Goal: Task Accomplishment & Management: Manage account settings

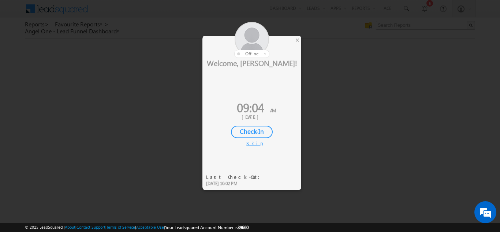
click at [250, 134] on div "Check-In" at bounding box center [252, 132] width 42 height 12
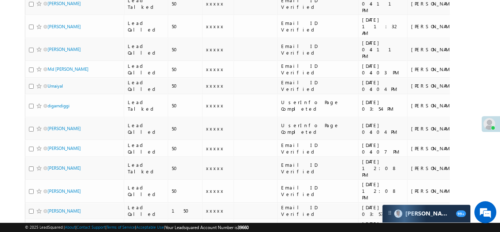
scroll to position [750, 0]
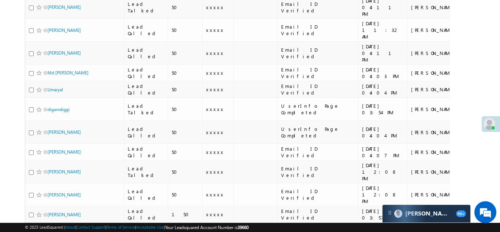
click at [51, 231] on link "[PERSON_NAME]" at bounding box center [64, 233] width 33 height 5
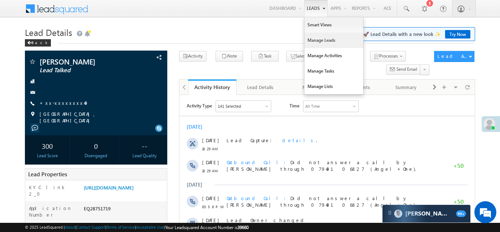
click at [314, 37] on link "Manage Leads" at bounding box center [334, 40] width 59 height 15
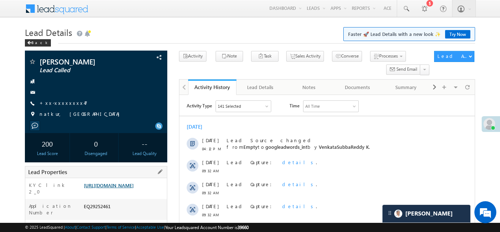
click at [116, 188] on link "https://angelbroking1-pk3em7sa.customui-test.leadsquared.com?leadId=2ad8f45e-39…" at bounding box center [109, 185] width 50 height 6
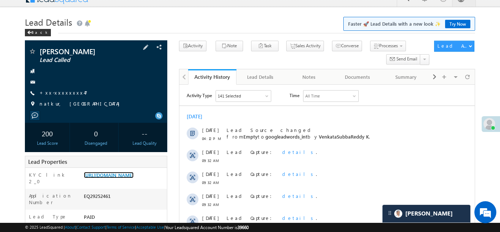
scroll to position [49, 0]
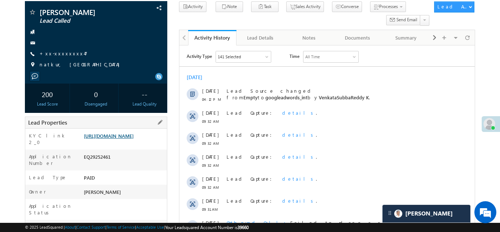
click at [120, 138] on link "https://angelbroking1-pk3em7sa.customui-test.leadsquared.com?leadId=2ad8f45e-39…" at bounding box center [109, 136] width 50 height 6
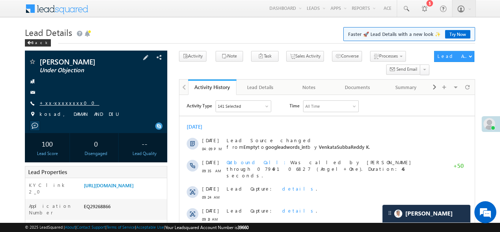
click at [64, 102] on link "+xx-xxxxxxxx00" at bounding box center [70, 103] width 60 height 6
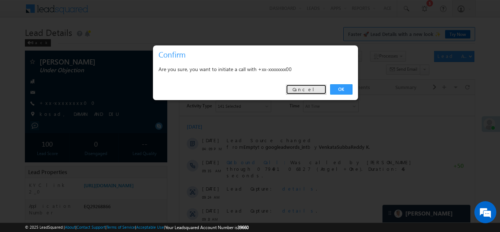
click at [305, 89] on link "Cancel" at bounding box center [306, 89] width 41 height 10
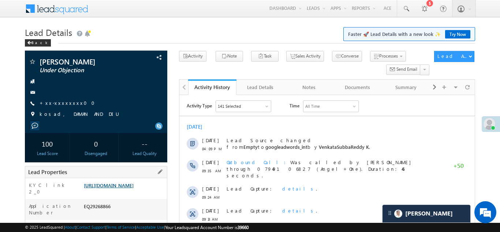
click at [111, 188] on link "https://angelbroking1-pk3em7sa.customui-test.leadsquared.com?leadId=4102faa7-86…" at bounding box center [109, 185] width 50 height 6
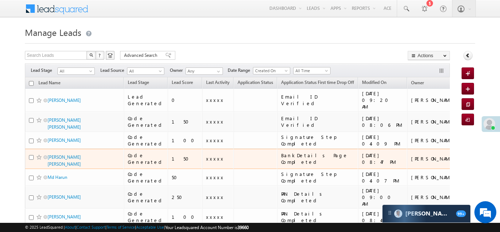
click at [169, 153] on td "150" at bounding box center [185, 159] width 34 height 20
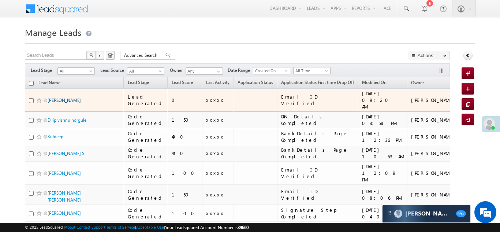
click at [60, 98] on link "[PERSON_NAME]" at bounding box center [64, 99] width 33 height 5
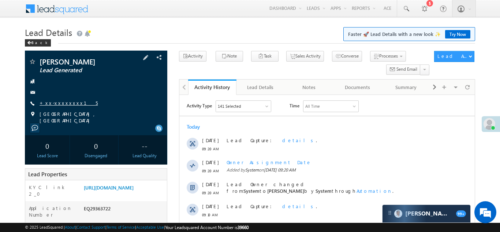
click at [58, 103] on link "+xx-xxxxxxxx15" at bounding box center [69, 103] width 58 height 6
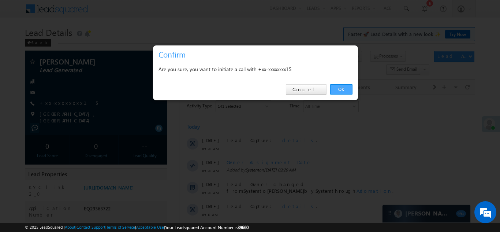
click at [341, 87] on link "OK" at bounding box center [341, 89] width 22 height 10
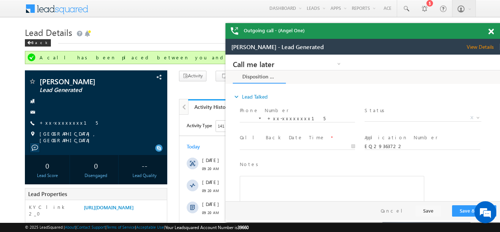
click at [492, 31] on div "Outgoing call - (Angel One)" at bounding box center [362, 31] width 275 height 16
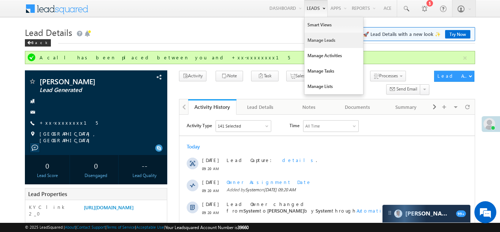
click at [321, 44] on link "Manage Leads" at bounding box center [334, 40] width 59 height 15
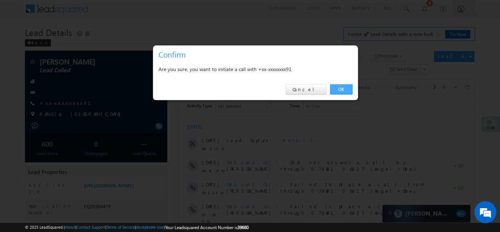
click at [342, 87] on link "OK" at bounding box center [341, 89] width 22 height 10
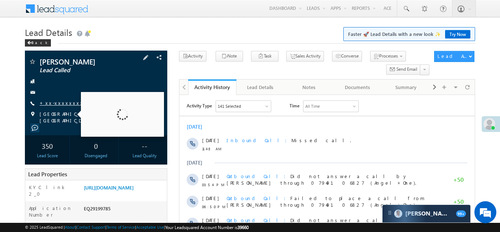
click at [60, 105] on link "+xx-xxxxxxxx42" at bounding box center [65, 103] width 50 height 6
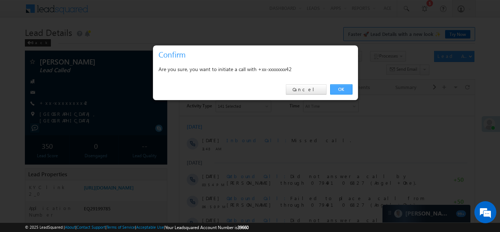
click at [342, 88] on link "OK" at bounding box center [341, 89] width 22 height 10
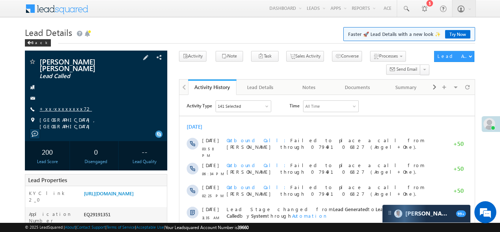
click at [58, 105] on link "+xx-xxxxxxxx72" at bounding box center [66, 108] width 52 height 6
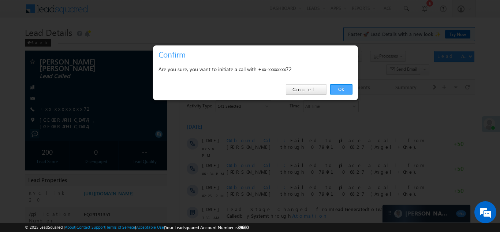
click at [340, 89] on link "OK" at bounding box center [341, 89] width 22 height 10
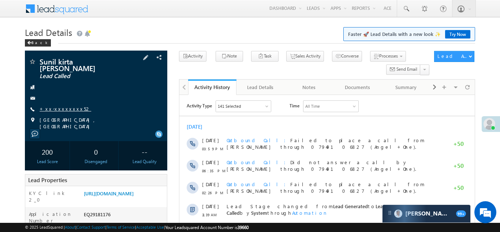
click at [57, 105] on link "+xx-xxxxxxxx52" at bounding box center [66, 108] width 52 height 6
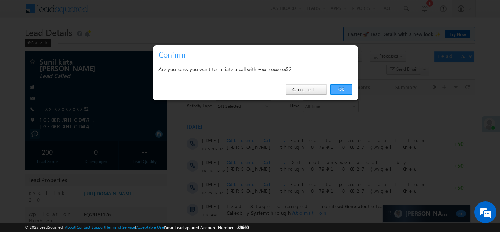
click at [342, 90] on link "OK" at bounding box center [341, 89] width 22 height 10
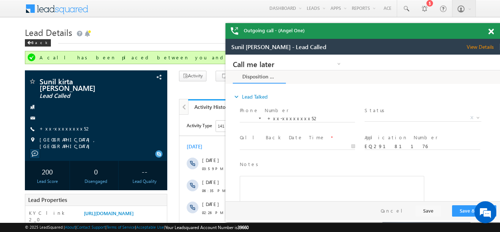
click at [490, 32] on div "Outgoing call - (Angel One)" at bounding box center [362, 31] width 275 height 16
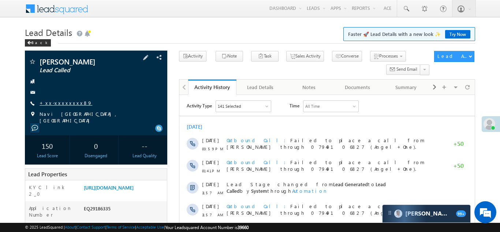
click at [64, 102] on link "+xx-xxxxxxxx89" at bounding box center [66, 103] width 53 height 6
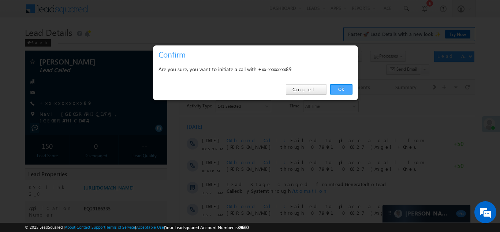
click at [337, 89] on link "OK" at bounding box center [341, 89] width 22 height 10
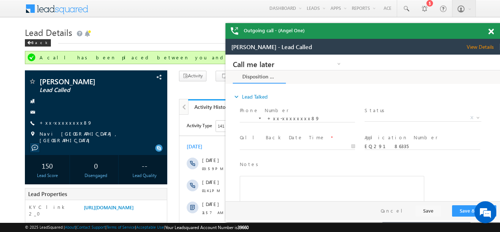
click at [492, 31] on span at bounding box center [490, 32] width 5 height 6
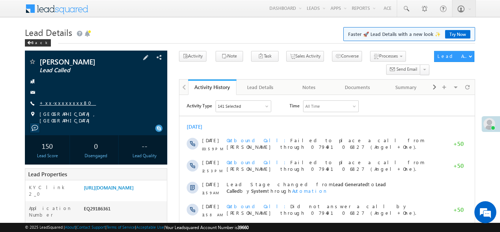
click at [61, 102] on link "+xx-xxxxxxxx80" at bounding box center [68, 103] width 56 height 6
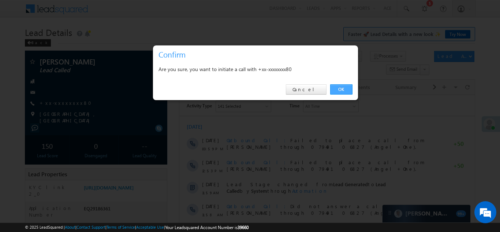
click at [339, 89] on link "OK" at bounding box center [341, 89] width 22 height 10
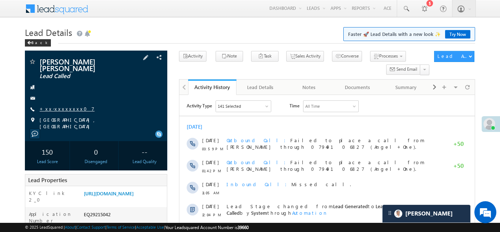
click at [58, 105] on link "+xx-xxxxxxxx07" at bounding box center [67, 108] width 55 height 6
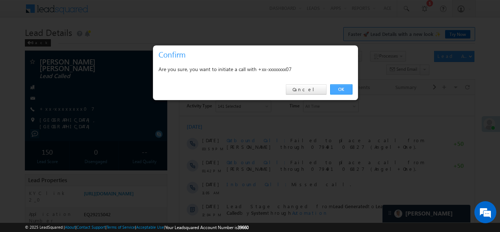
click at [342, 90] on link "OK" at bounding box center [341, 89] width 22 height 10
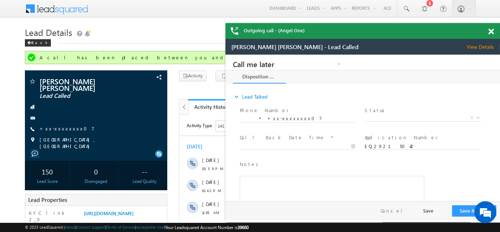
click at [492, 30] on span at bounding box center [490, 32] width 5 height 6
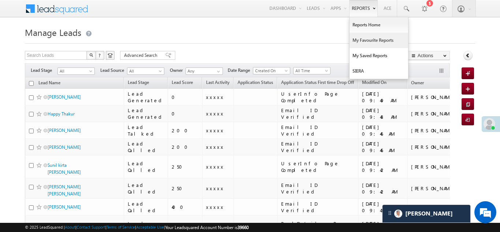
click at [362, 38] on link "My Favourite Reports" at bounding box center [379, 40] width 59 height 15
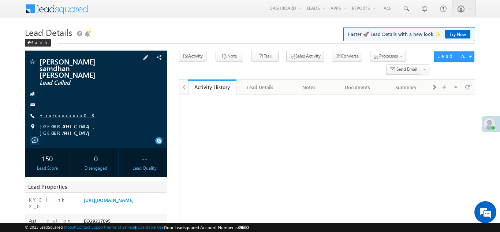
drag, startPoint x: 0, startPoint y: 0, endPoint x: 60, endPoint y: 103, distance: 119.2
click at [60, 112] on link "+xx-xxxxxxxx08" at bounding box center [68, 115] width 56 height 6
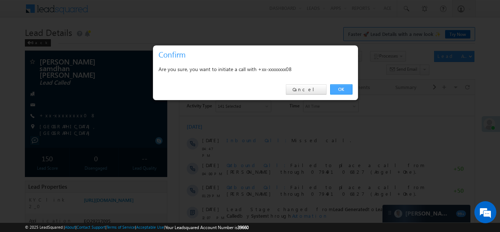
click at [340, 89] on link "OK" at bounding box center [341, 89] width 22 height 10
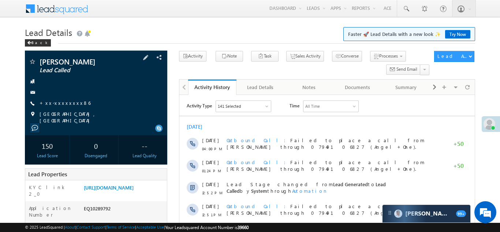
click at [67, 98] on div "[PERSON_NAME] Lead Called +xx-xxxxxxxx86" at bounding box center [96, 91] width 135 height 66
click at [66, 101] on link "+xx-xxxxxxxx86" at bounding box center [65, 103] width 51 height 6
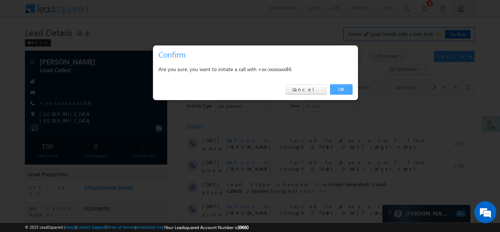
click at [340, 86] on link "OK" at bounding box center [341, 89] width 22 height 10
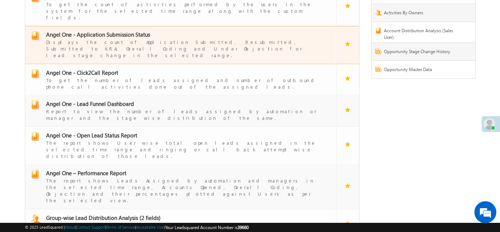
scroll to position [85, 0]
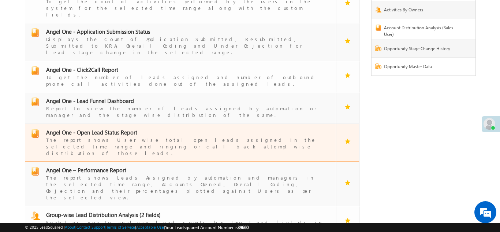
click at [98, 124] on td "Angel One - Open Lead Status Report The report shows User wise total open leads…" at bounding box center [180, 143] width 311 height 38
click at [100, 128] on span "Angel One - Open Lead Status Report" at bounding box center [91, 131] width 91 height 7
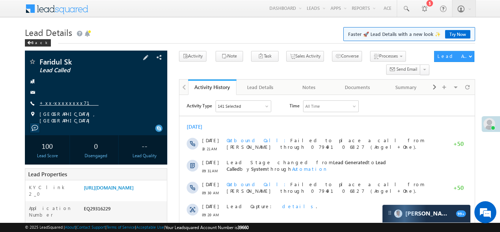
click at [57, 105] on link "+xx-xxxxxxxx71" at bounding box center [69, 103] width 59 height 6
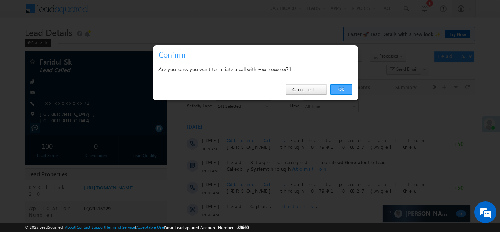
click at [338, 90] on link "OK" at bounding box center [341, 89] width 22 height 10
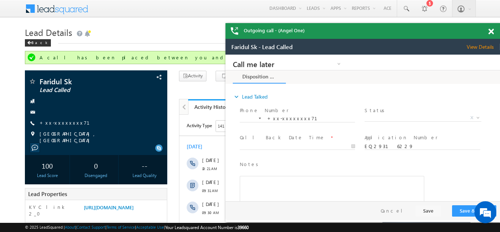
click at [488, 30] on span at bounding box center [490, 32] width 5 height 6
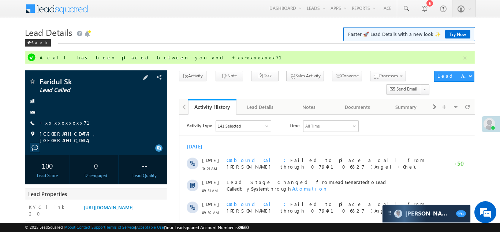
click at [130, 118] on div "Faridul Sk Lead Called +xx-xxxxxxxx71" at bounding box center [96, 111] width 135 height 66
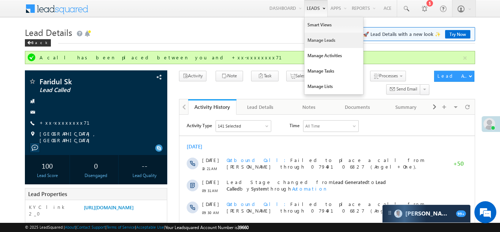
click at [314, 44] on link "Manage Leads" at bounding box center [334, 40] width 59 height 15
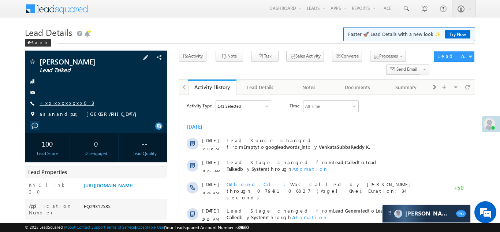
click at [57, 104] on link "+xx-xxxxxxxx03" at bounding box center [67, 103] width 55 height 6
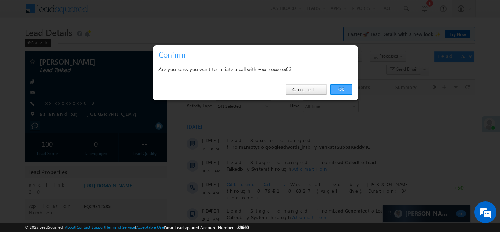
click at [340, 89] on link "OK" at bounding box center [341, 89] width 22 height 10
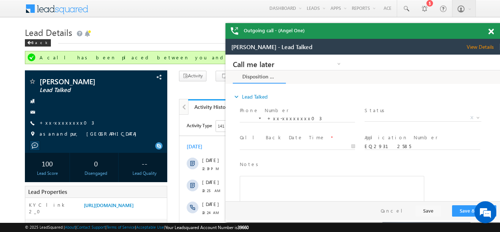
click at [492, 32] on span at bounding box center [490, 32] width 5 height 6
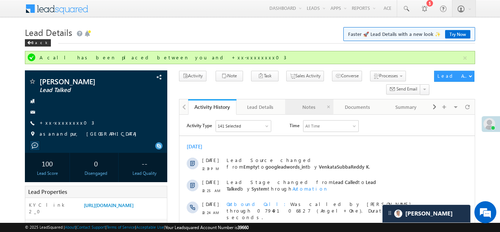
scroll to position [214, 0]
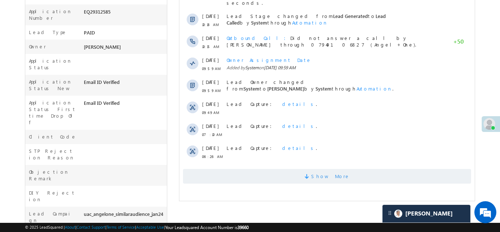
click at [282, 171] on span "Show More" at bounding box center [327, 176] width 288 height 15
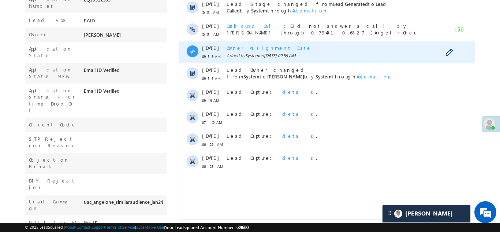
scroll to position [0, 0]
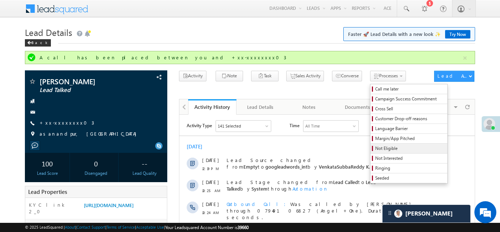
click at [375, 150] on span "Not Eligible" at bounding box center [410, 148] width 70 height 7
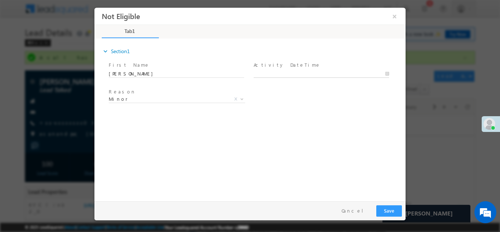
type input "09/22/25 9:54 AM"
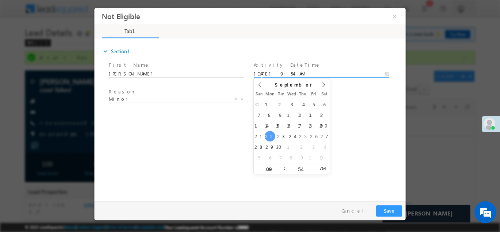
click at [314, 73] on input "09/22/25 9:54 AM" at bounding box center [321, 73] width 135 height 7
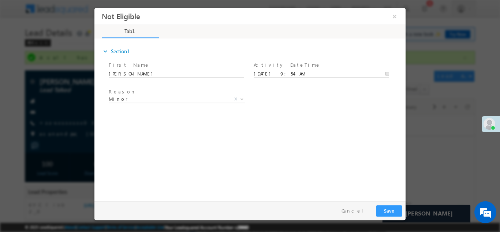
click at [345, 142] on div "expand_more Section1 First Name *" at bounding box center [251, 118] width 307 height 158
click at [388, 212] on button "Save" at bounding box center [389, 210] width 26 height 11
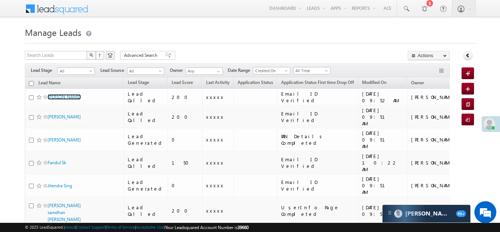
click at [57, 97] on link "[PERSON_NAME]" at bounding box center [64, 96] width 33 height 5
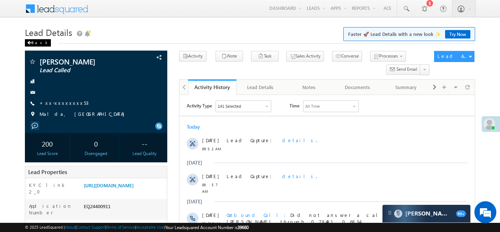
click at [36, 43] on div "Back" at bounding box center [38, 42] width 26 height 7
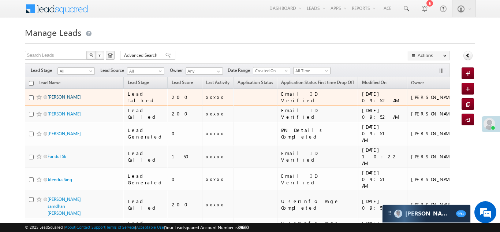
click at [59, 98] on link "[PERSON_NAME]" at bounding box center [64, 96] width 33 height 5
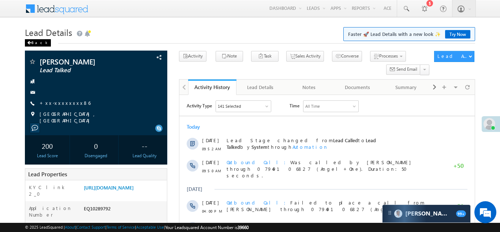
click at [33, 44] on div "Back" at bounding box center [38, 42] width 26 height 7
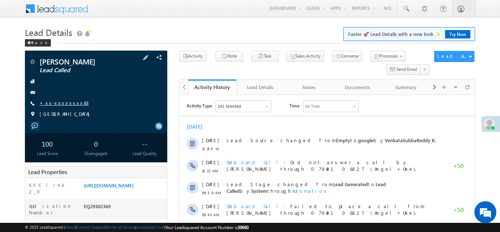
click at [60, 102] on link "+xx-xxxxxxxx63" at bounding box center [64, 103] width 49 height 6
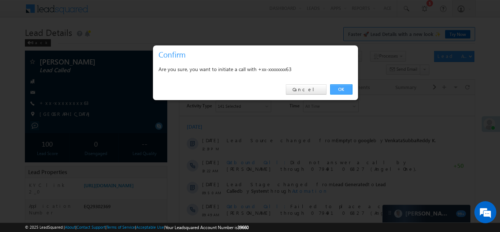
click at [338, 89] on link "OK" at bounding box center [341, 89] width 22 height 10
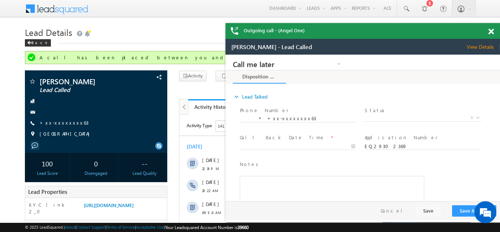
click at [492, 31] on span at bounding box center [490, 32] width 5 height 6
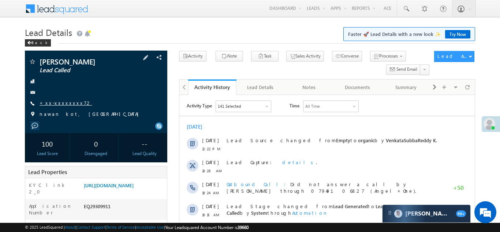
click at [61, 101] on link "+xx-xxxxxxxx72" at bounding box center [66, 103] width 52 height 6
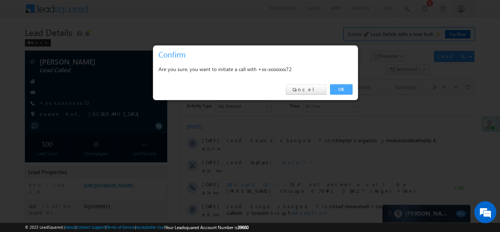
click at [340, 87] on link "OK" at bounding box center [341, 89] width 22 height 10
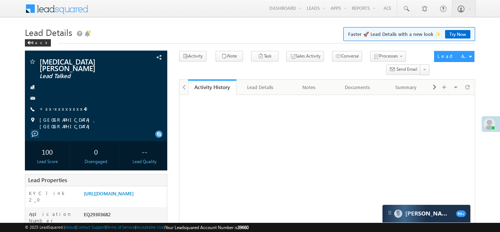
click at [61, 105] on link "+xx-xxxxxxxx40" at bounding box center [66, 108] width 53 height 6
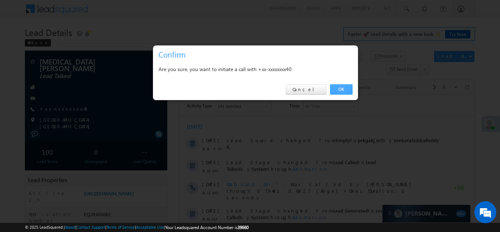
click at [338, 89] on link "OK" at bounding box center [341, 89] width 22 height 10
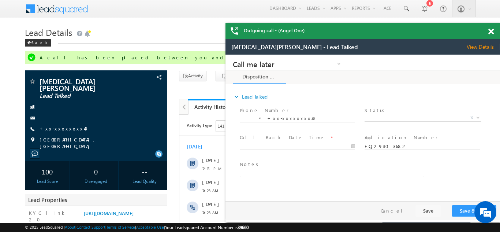
click at [491, 31] on span at bounding box center [490, 32] width 5 height 6
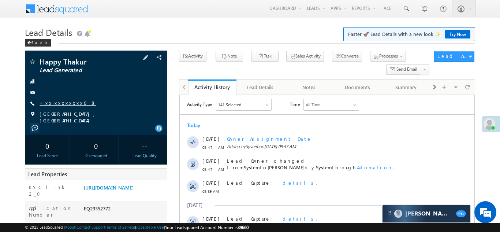
click at [58, 103] on link "+xx-xxxxxxxx08" at bounding box center [68, 103] width 56 height 6
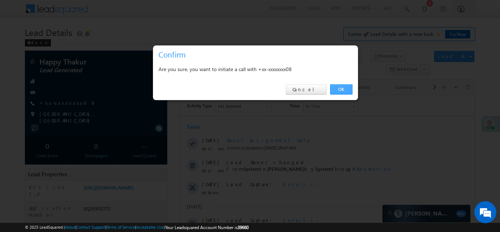
click at [341, 88] on link "OK" at bounding box center [341, 89] width 22 height 10
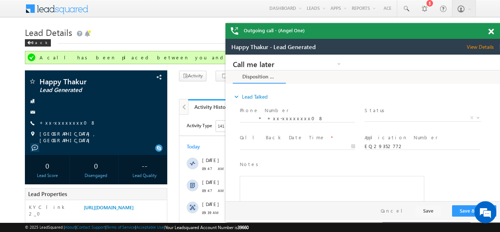
click at [490, 33] on span at bounding box center [490, 32] width 5 height 6
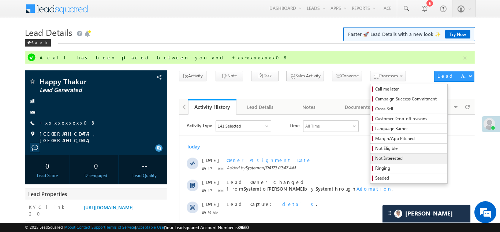
click at [377, 163] on link "Not Interested" at bounding box center [408, 158] width 77 height 10
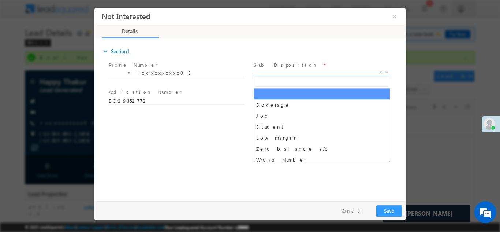
click at [313, 72] on span "X" at bounding box center [322, 71] width 137 height 7
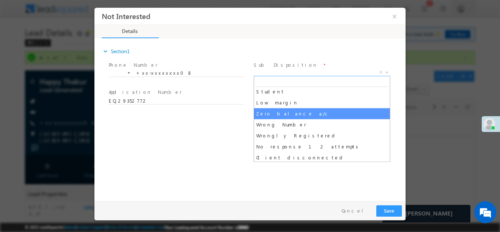
scroll to position [44, 0]
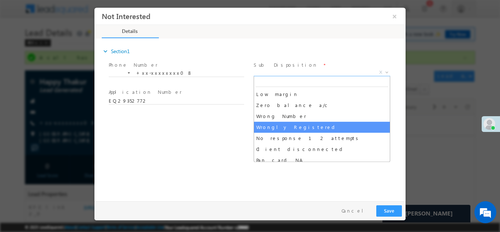
select select "Wrongly Registered"
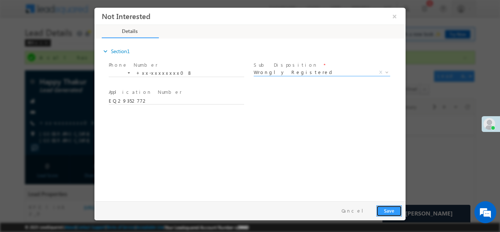
click at [389, 212] on button "Save" at bounding box center [389, 210] width 26 height 11
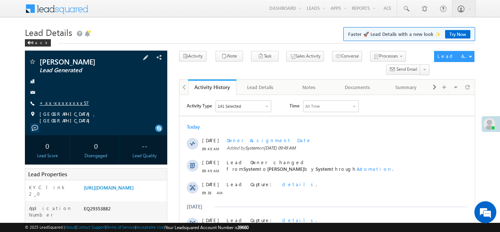
click at [61, 103] on link "+xx-xxxxxxxx57" at bounding box center [64, 103] width 49 height 6
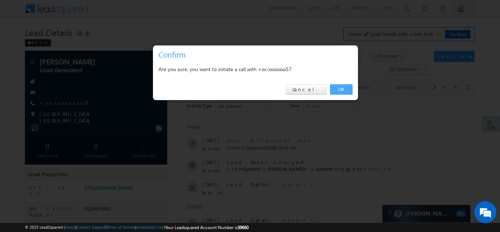
click at [341, 89] on link "OK" at bounding box center [341, 89] width 22 height 10
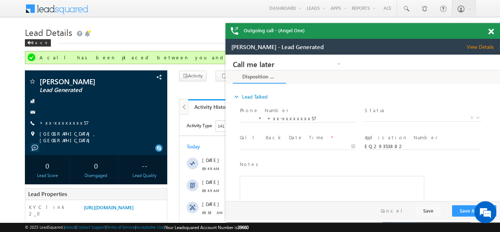
click at [491, 33] on span at bounding box center [490, 32] width 5 height 6
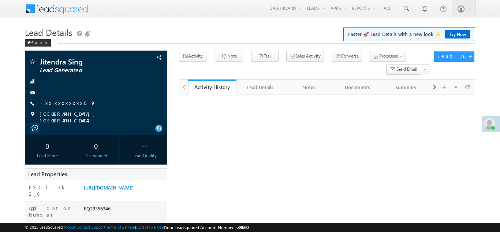
click at [66, 104] on link "+xx-xxxxxxxx09" at bounding box center [68, 103] width 56 height 6
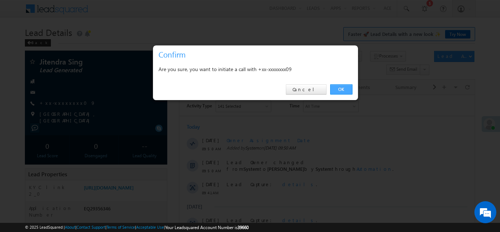
click at [340, 89] on link "OK" at bounding box center [341, 89] width 22 height 10
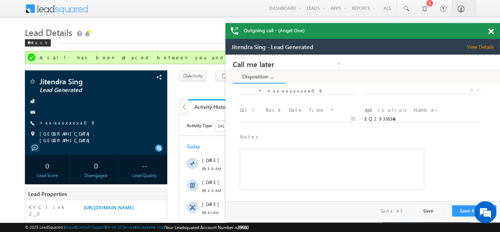
click at [490, 33] on span at bounding box center [490, 32] width 5 height 6
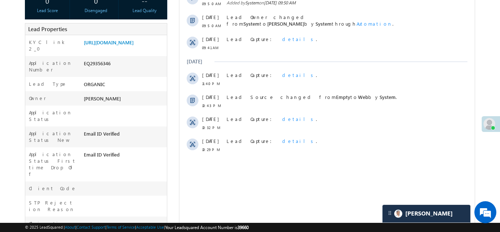
scroll to position [166, 0]
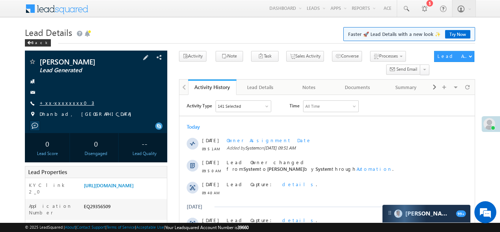
click at [59, 103] on link "+xx-xxxxxxxx03" at bounding box center [67, 103] width 55 height 6
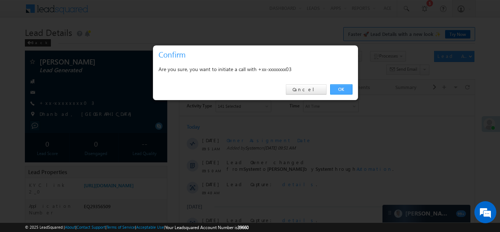
click at [337, 88] on link "OK" at bounding box center [341, 89] width 22 height 10
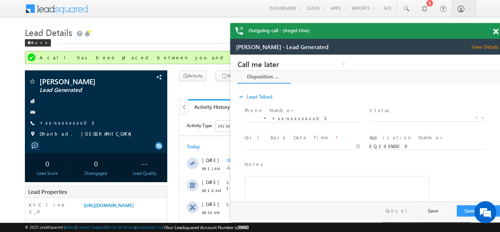
click at [492, 31] on div "Outgoing call - (Angel One)" at bounding box center [367, 31] width 275 height 16
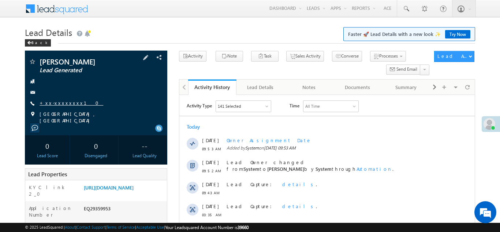
click at [57, 105] on link "+xx-xxxxxxxx10" at bounding box center [72, 103] width 64 height 6
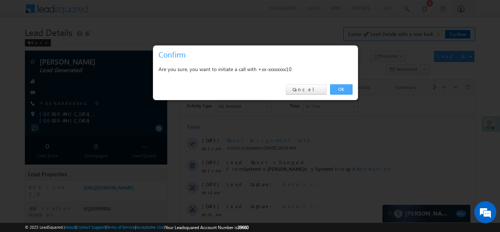
click at [339, 89] on link "OK" at bounding box center [341, 89] width 22 height 10
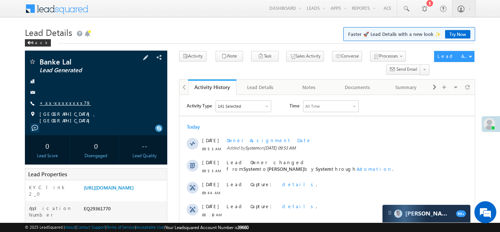
click at [57, 101] on link "+xx-xxxxxxxx79" at bounding box center [65, 103] width 51 height 6
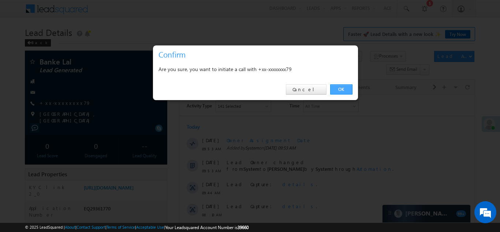
click at [342, 89] on link "OK" at bounding box center [341, 89] width 22 height 10
click at [341, 91] on link "OK" at bounding box center [341, 89] width 22 height 10
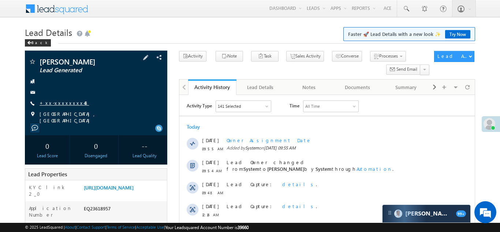
click at [62, 102] on link "+xx-xxxxxxxx48" at bounding box center [64, 103] width 49 height 6
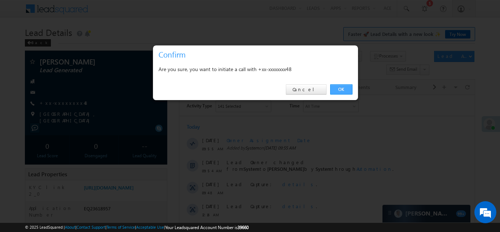
click at [342, 87] on link "OK" at bounding box center [341, 89] width 22 height 10
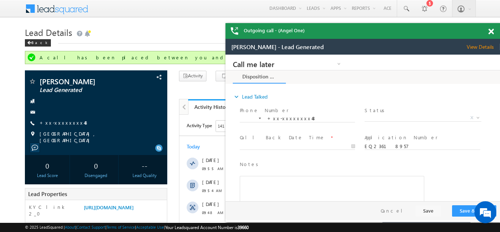
click at [490, 31] on span at bounding box center [490, 32] width 5 height 6
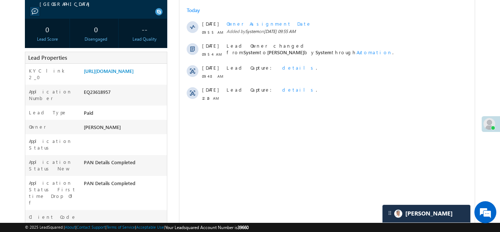
scroll to position [126, 0]
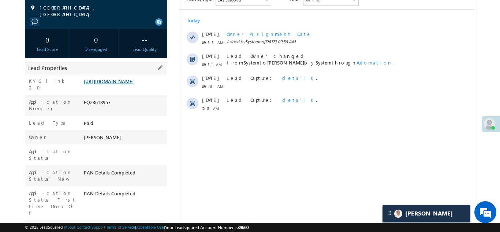
click at [120, 84] on link "https://angelbroking1-pk3em7sa.customui-test.leadsquared.com?leadId=1132ec7f-15…" at bounding box center [109, 81] width 50 height 6
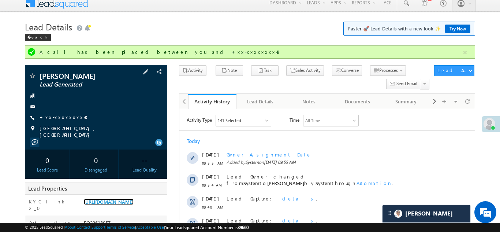
scroll to position [77, 0]
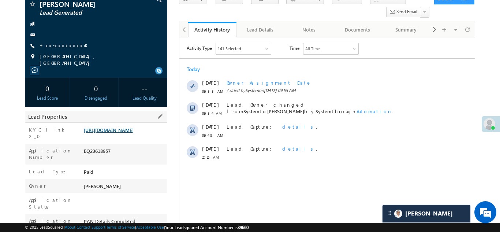
click at [120, 133] on link "https://angelbroking1-pk3em7sa.customui-test.leadsquared.com?leadId=1132ec7f-15…" at bounding box center [109, 130] width 50 height 6
click at [127, 132] on link "https://angelbroking1-pk3em7sa.customui-test.leadsquared.com?leadId=1132ec7f-15…" at bounding box center [109, 130] width 50 height 6
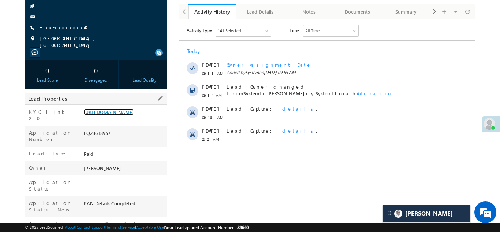
scroll to position [96, 0]
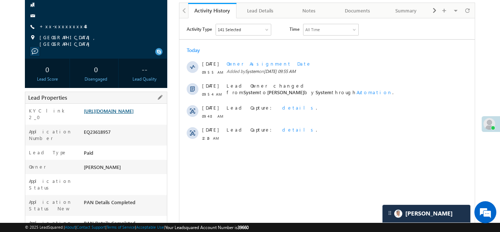
click at [116, 112] on link "https://angelbroking1-pk3em7sa.customui-test.leadsquared.com?leadId=1132ec7f-15…" at bounding box center [109, 111] width 50 height 6
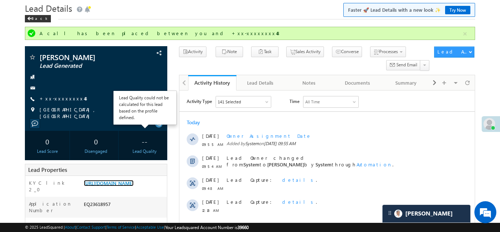
scroll to position [13, 0]
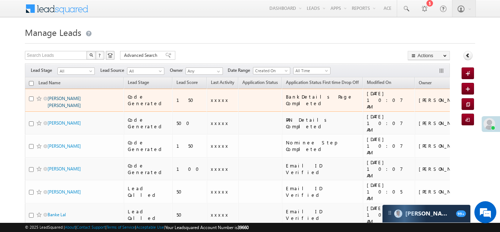
click at [73, 97] on link "[PERSON_NAME] [PERSON_NAME]" at bounding box center [64, 102] width 33 height 12
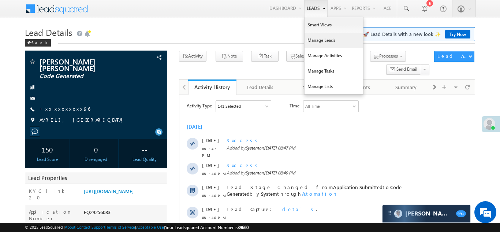
click at [316, 40] on link "Manage Leads" at bounding box center [334, 40] width 59 height 15
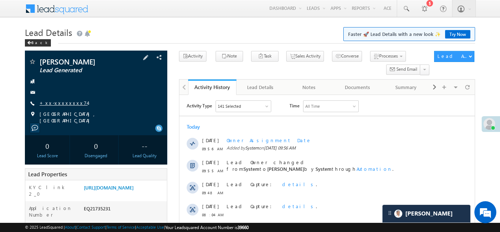
click at [59, 102] on link "+xx-xxxxxxxx74" at bounding box center [64, 103] width 48 height 6
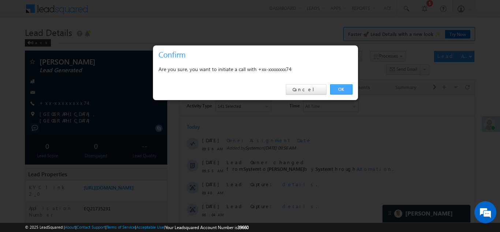
click at [339, 87] on link "OK" at bounding box center [341, 89] width 22 height 10
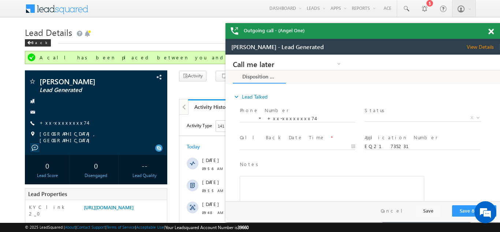
click at [490, 31] on span at bounding box center [490, 32] width 5 height 6
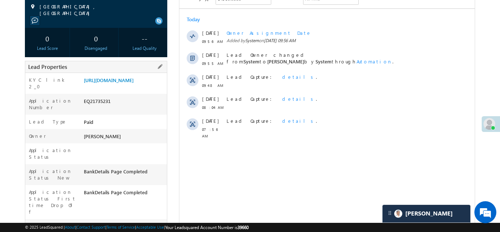
scroll to position [131, 0]
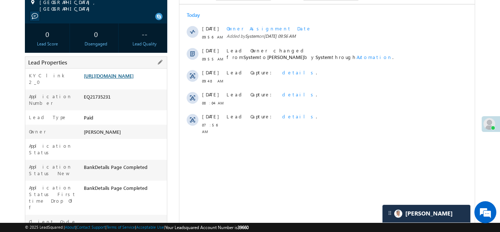
click at [119, 77] on link "https://angelbroking1-pk3em7sa.customui-test.leadsquared.com?leadId=fcafa8c6-1d…" at bounding box center [109, 75] width 50 height 6
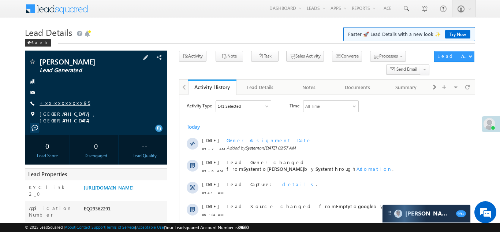
click at [60, 104] on link "+xx-xxxxxxxx95" at bounding box center [65, 103] width 51 height 6
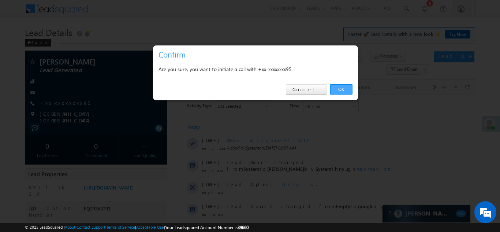
click at [339, 87] on link "OK" at bounding box center [341, 89] width 22 height 10
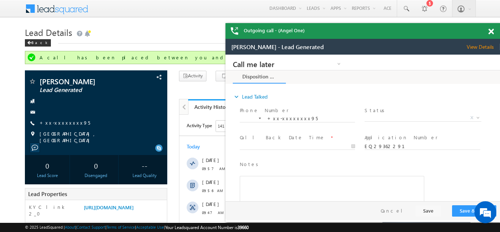
click at [490, 31] on span at bounding box center [490, 32] width 5 height 6
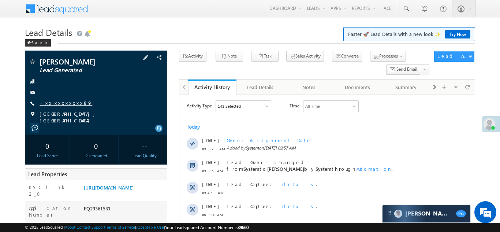
click at [66, 101] on link "+xx-xxxxxxxx89" at bounding box center [66, 103] width 53 height 6
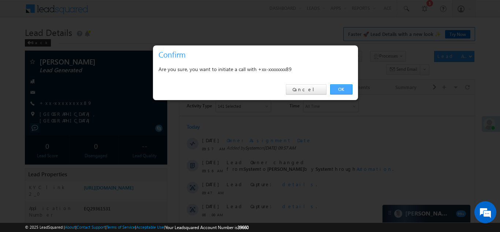
click at [338, 89] on link "OK" at bounding box center [341, 89] width 22 height 10
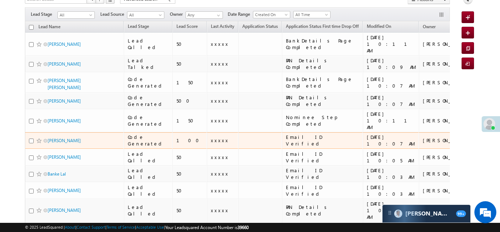
scroll to position [57, 0]
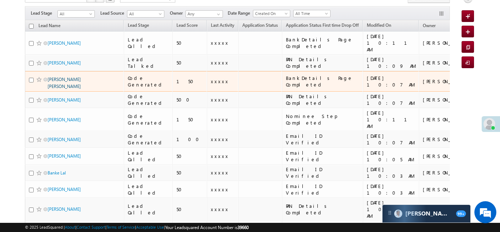
click at [59, 77] on link "[PERSON_NAME] [PERSON_NAME]" at bounding box center [64, 83] width 33 height 12
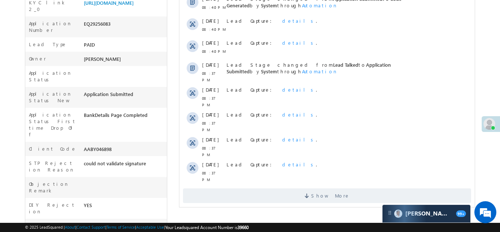
scroll to position [191, 0]
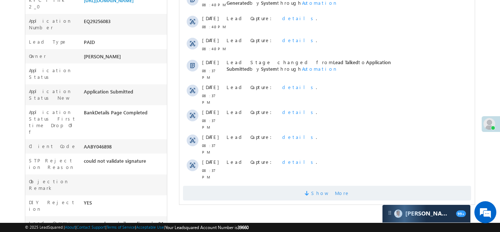
click at [287, 186] on span "Show More" at bounding box center [327, 193] width 288 height 15
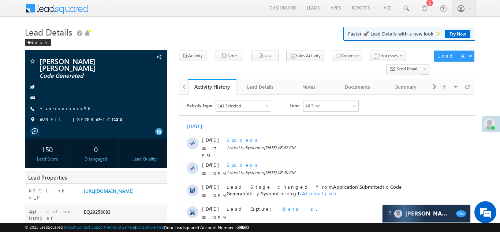
scroll to position [0, 0]
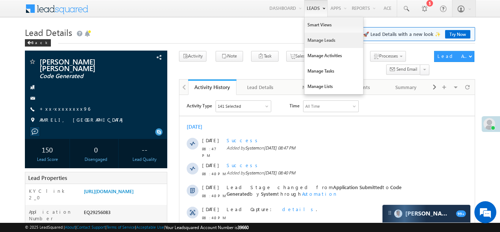
click at [314, 39] on link "Manage Leads" at bounding box center [334, 40] width 59 height 15
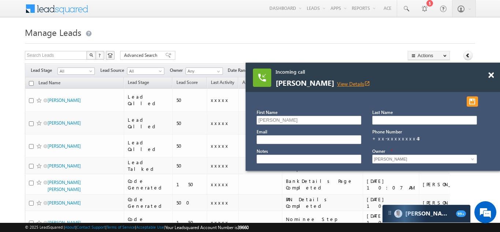
click at [342, 84] on link "View Details open_in_new" at bounding box center [353, 83] width 33 height 7
click at [490, 76] on span at bounding box center [490, 75] width 5 height 6
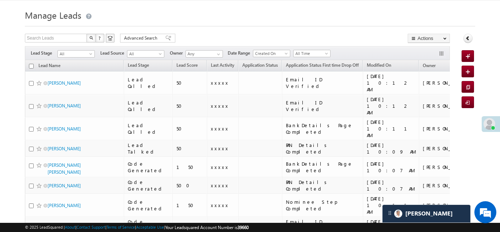
scroll to position [15, 0]
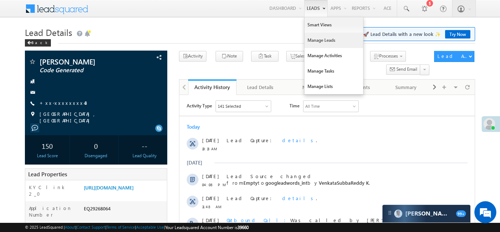
click at [314, 39] on link "Manage Leads" at bounding box center [334, 40] width 59 height 15
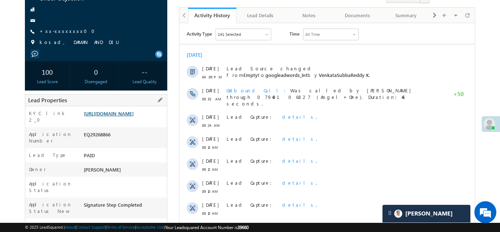
scroll to position [75, 0]
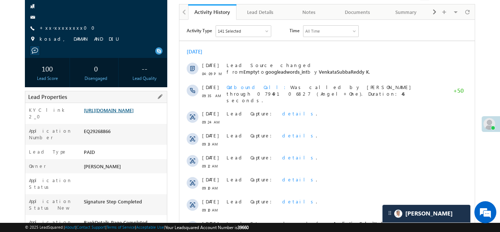
click at [118, 113] on link "[URL][DOMAIN_NAME]" at bounding box center [109, 110] width 50 height 6
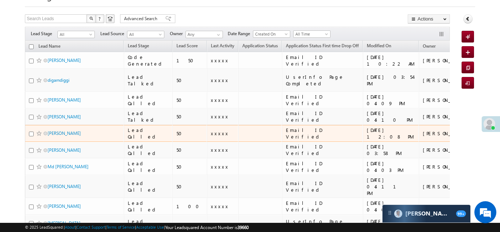
scroll to position [36, 0]
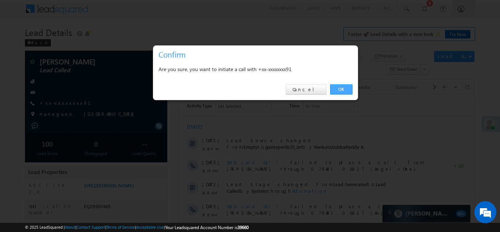
click at [340, 88] on link "OK" at bounding box center [341, 89] width 22 height 10
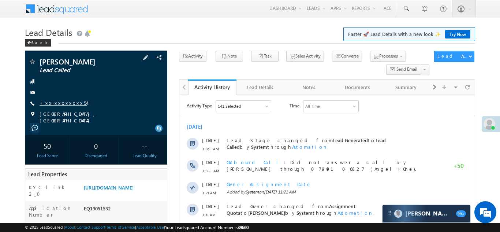
click at [63, 105] on link "+xx-xxxxxxxx54" at bounding box center [63, 103] width 47 height 6
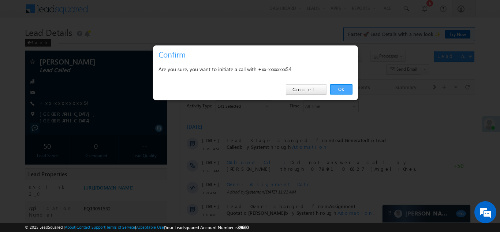
click at [340, 88] on link "OK" at bounding box center [341, 89] width 22 height 10
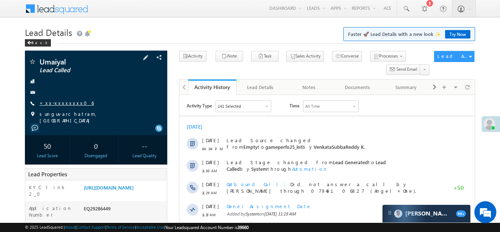
click at [57, 101] on link "+xx-xxxxxxxx06" at bounding box center [67, 103] width 54 height 6
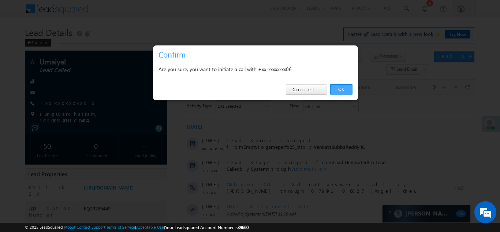
click at [338, 88] on link "OK" at bounding box center [341, 89] width 22 height 10
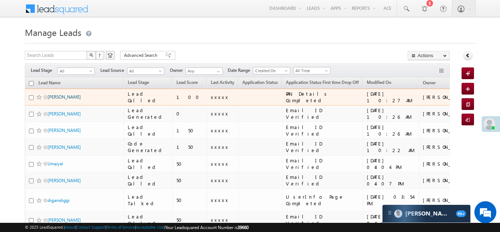
click at [68, 97] on link "Pushkar kashyap" at bounding box center [64, 96] width 33 height 5
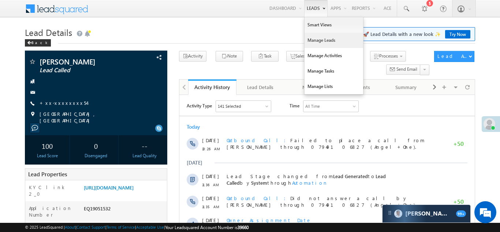
click at [318, 42] on link "Manage Leads" at bounding box center [334, 40] width 59 height 15
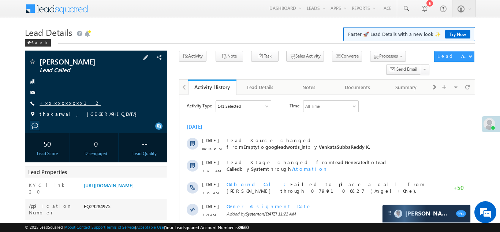
click at [66, 104] on link "+xx-xxxxxxxx12" at bounding box center [70, 103] width 61 height 6
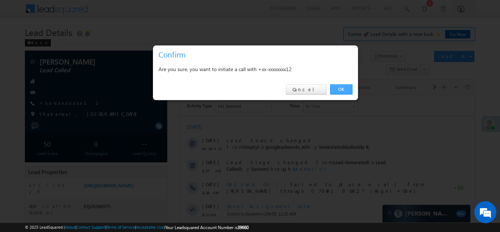
click at [340, 90] on link "OK" at bounding box center [341, 89] width 22 height 10
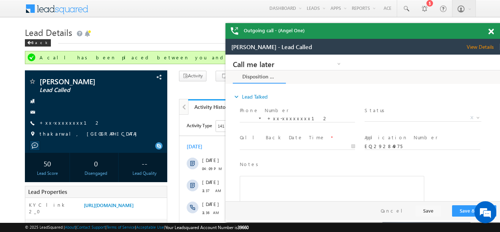
click at [492, 30] on span at bounding box center [490, 32] width 5 height 6
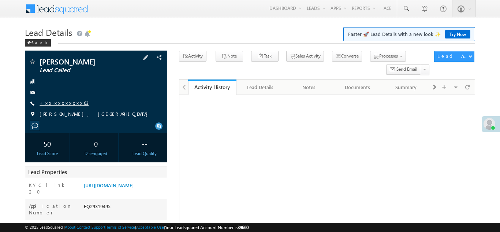
click at [60, 104] on link "+xx-xxxxxxxx63" at bounding box center [64, 103] width 49 height 6
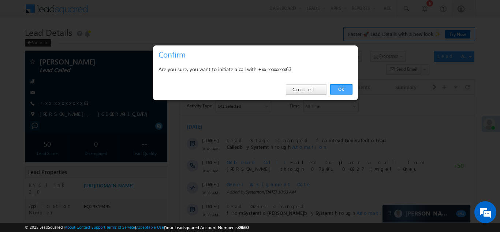
click at [346, 88] on link "OK" at bounding box center [341, 89] width 22 height 10
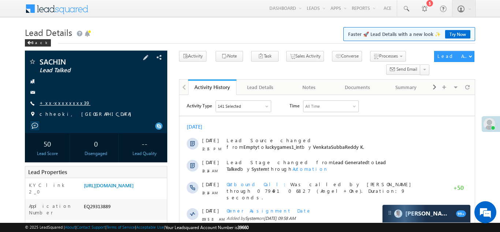
click at [59, 102] on link "+xx-xxxxxxxx39" at bounding box center [65, 103] width 51 height 6
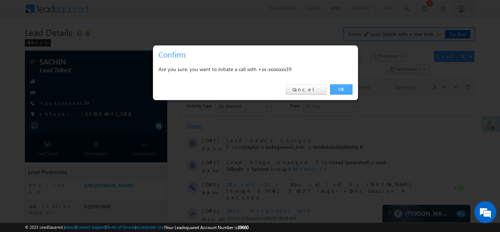
click at [341, 89] on link "OK" at bounding box center [341, 89] width 22 height 10
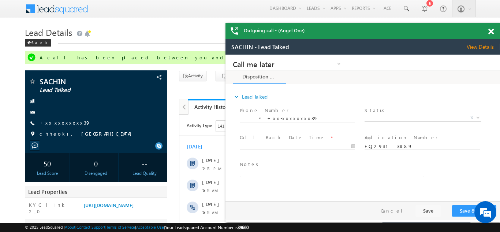
click at [491, 31] on span at bounding box center [490, 32] width 5 height 6
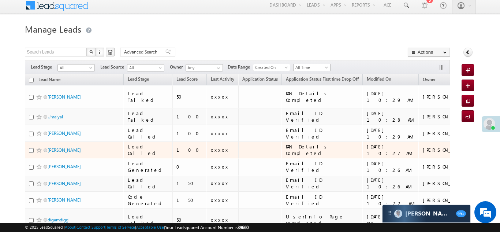
scroll to position [32, 0]
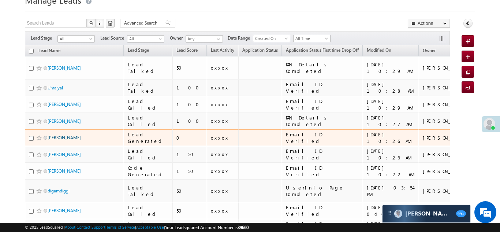
click at [53, 135] on link "Anil kumar" at bounding box center [64, 137] width 33 height 5
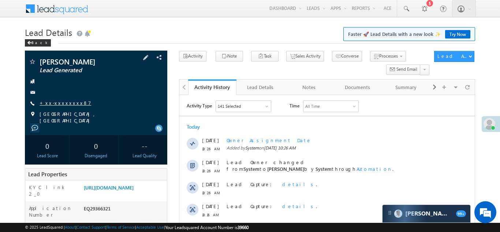
click at [59, 104] on link "+xx-xxxxxxxx87" at bounding box center [66, 103] width 52 height 6
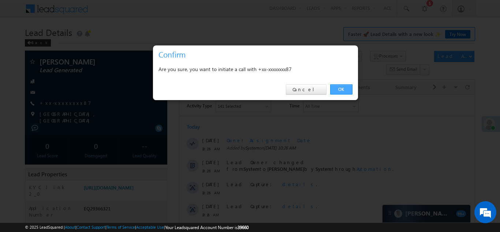
click at [341, 89] on link "OK" at bounding box center [341, 89] width 22 height 10
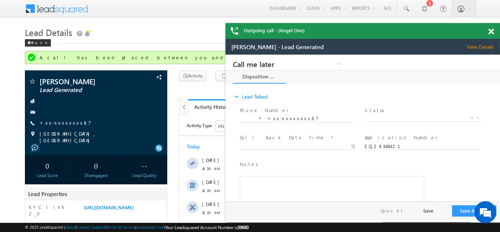
click at [493, 31] on span at bounding box center [490, 32] width 5 height 6
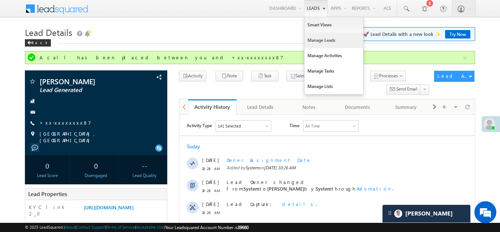
click at [320, 41] on link "Manage Leads" at bounding box center [334, 40] width 59 height 15
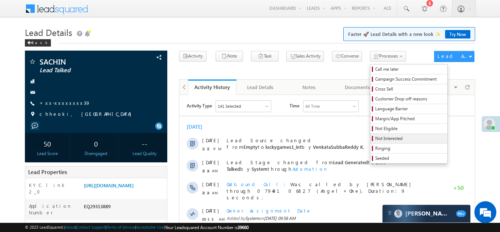
click at [375, 138] on span "Not Interested" at bounding box center [410, 138] width 70 height 7
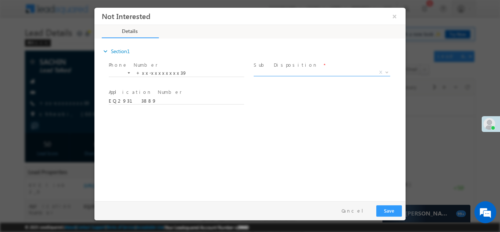
click at [309, 73] on span "X" at bounding box center [322, 71] width 137 height 7
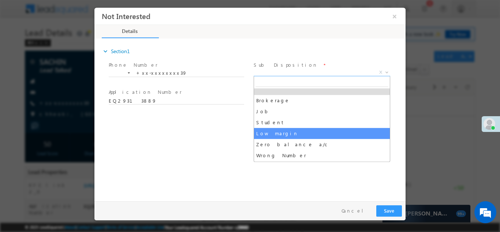
scroll to position [26, 0]
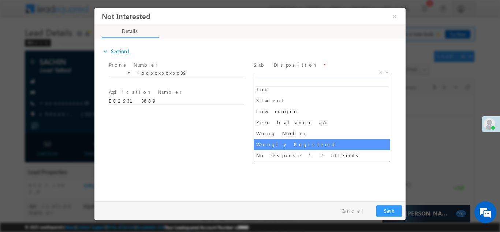
select select "Wrongly Registered"
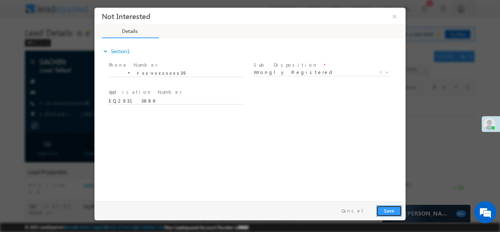
click at [381, 210] on button "Save" at bounding box center [389, 210] width 26 height 11
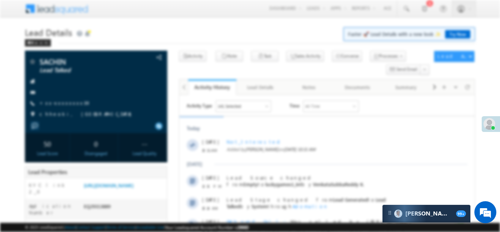
scroll to position [0, 0]
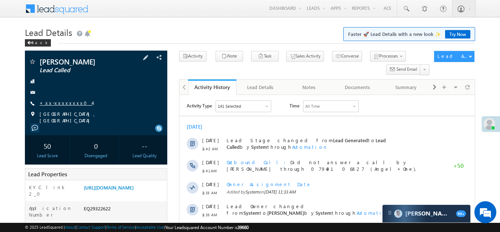
click at [61, 103] on link "+xx-xxxxxxxx04" at bounding box center [66, 103] width 53 height 6
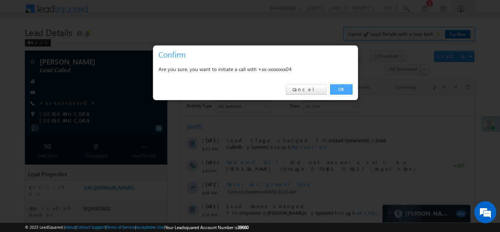
click at [342, 89] on link "OK" at bounding box center [341, 89] width 22 height 10
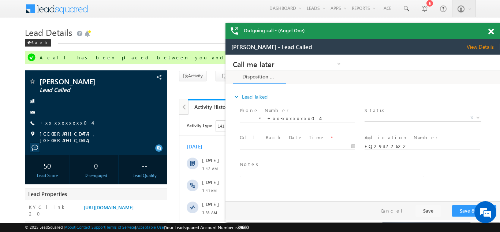
click at [490, 31] on span at bounding box center [490, 32] width 5 height 6
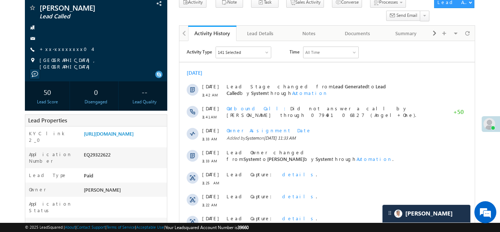
scroll to position [54, 0]
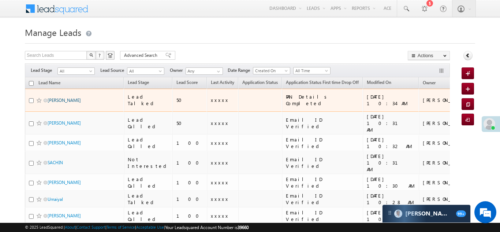
click at [52, 97] on link "[PERSON_NAME]" at bounding box center [64, 99] width 33 height 5
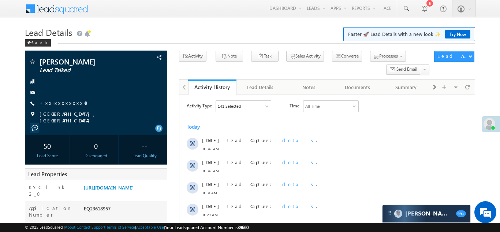
scroll to position [74, 0]
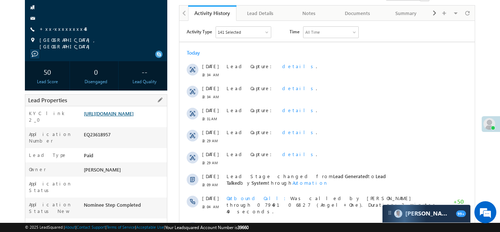
click at [120, 115] on link "[URL][DOMAIN_NAME]" at bounding box center [109, 113] width 50 height 6
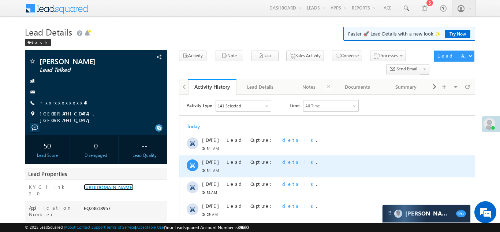
scroll to position [0, 0]
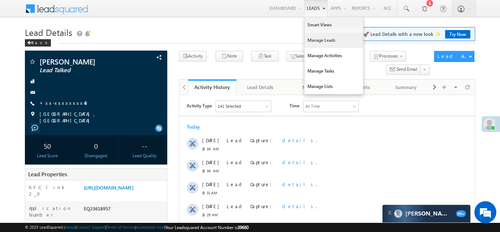
click at [315, 43] on link "Manage Leads" at bounding box center [334, 40] width 59 height 15
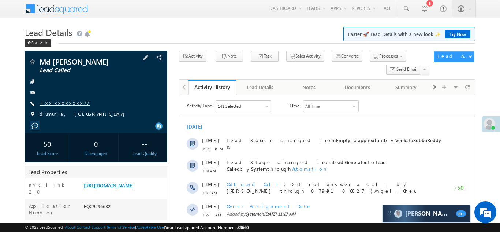
click at [61, 101] on link "+xx-xxxxxxxx77" at bounding box center [65, 103] width 50 height 6
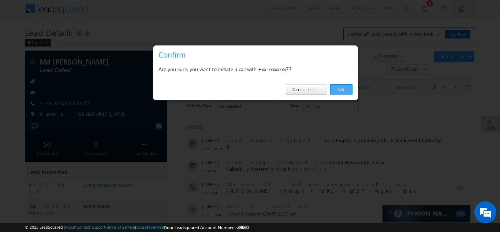
click at [339, 88] on link "OK" at bounding box center [341, 89] width 22 height 10
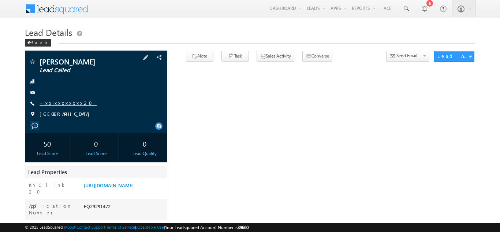
click at [61, 104] on link "+xx-xxxxxxxx20" at bounding box center [68, 103] width 57 height 6
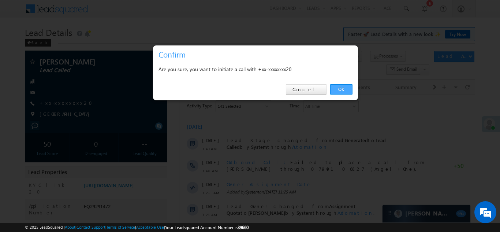
click at [338, 87] on link "OK" at bounding box center [341, 89] width 22 height 10
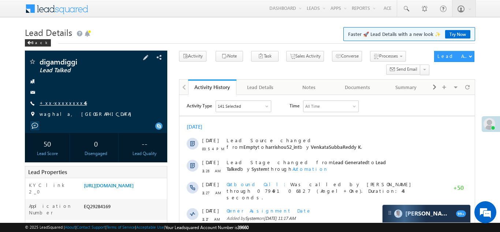
click at [59, 104] on link "+xx-xxxxxxxx46" at bounding box center [63, 103] width 47 height 6
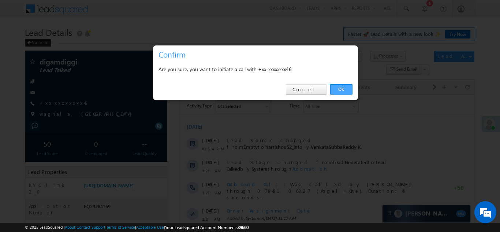
click at [342, 89] on link "OK" at bounding box center [341, 89] width 22 height 10
click at [341, 88] on link "OK" at bounding box center [341, 89] width 22 height 10
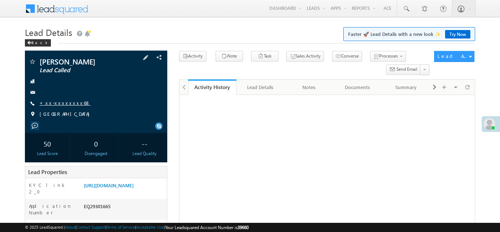
click at [60, 104] on link "+xx-xxxxxxxx68" at bounding box center [65, 103] width 51 height 6
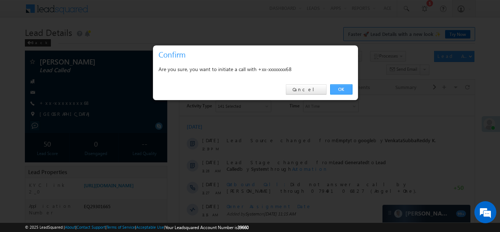
click at [341, 89] on link "OK" at bounding box center [341, 89] width 22 height 10
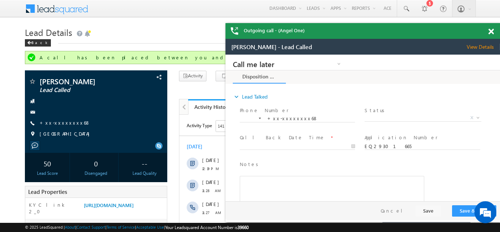
click at [489, 34] on span at bounding box center [490, 32] width 5 height 6
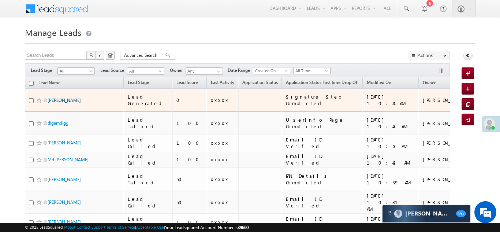
click at [63, 97] on link "[PERSON_NAME]" at bounding box center [64, 99] width 33 height 5
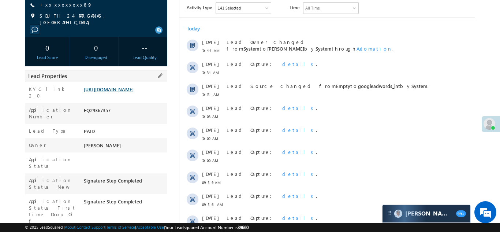
click at [123, 92] on link "[URL][DOMAIN_NAME]" at bounding box center [109, 89] width 50 height 6
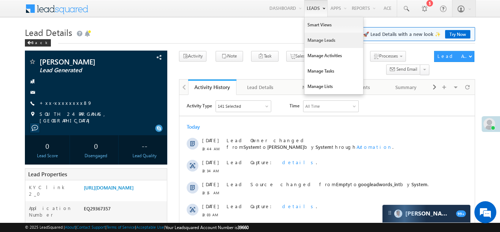
click at [317, 40] on link "Manage Leads" at bounding box center [334, 40] width 59 height 15
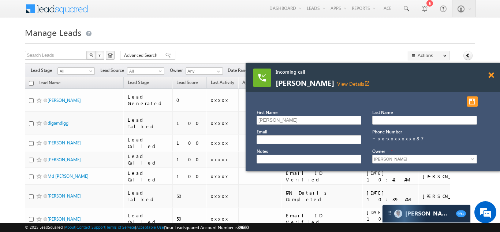
click at [489, 76] on span at bounding box center [490, 75] width 5 height 6
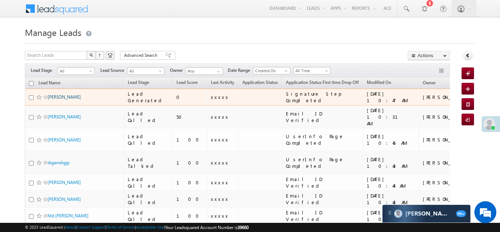
click at [66, 97] on link "[PERSON_NAME]" at bounding box center [64, 96] width 33 height 5
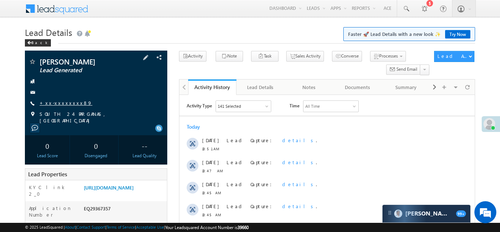
click at [60, 101] on link "+xx-xxxxxxxx89" at bounding box center [66, 103] width 53 height 6
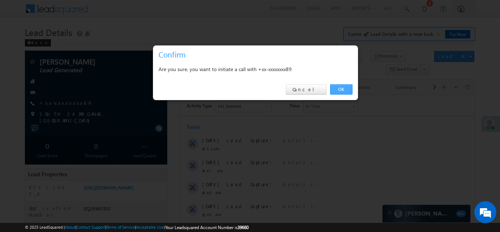
click at [337, 90] on link "OK" at bounding box center [341, 89] width 22 height 10
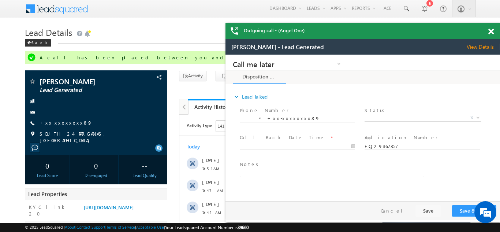
click at [494, 31] on div at bounding box center [495, 30] width 10 height 14
click at [490, 32] on span at bounding box center [490, 32] width 5 height 6
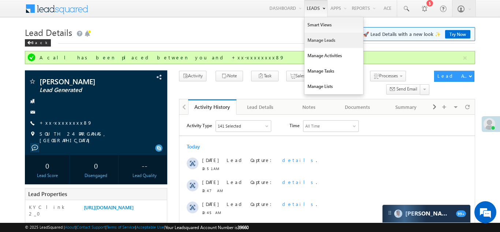
click at [323, 40] on link "Manage Leads" at bounding box center [334, 40] width 59 height 15
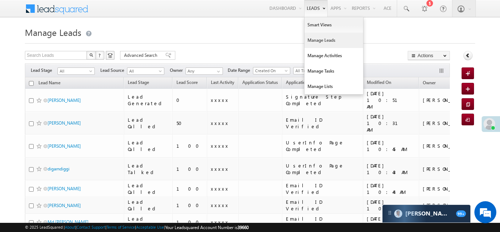
click at [318, 38] on link "Manage Leads" at bounding box center [334, 40] width 59 height 15
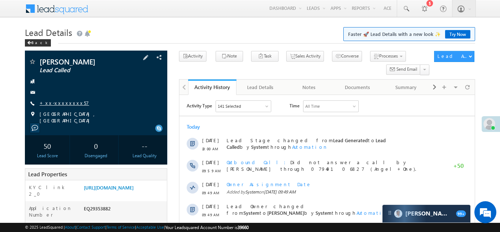
click at [67, 101] on link "+xx-xxxxxxxx57" at bounding box center [64, 103] width 49 height 6
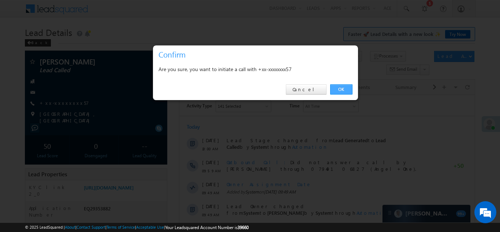
click at [338, 88] on link "OK" at bounding box center [341, 89] width 22 height 10
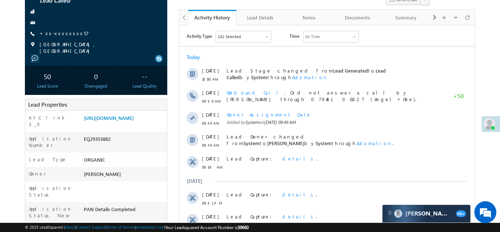
scroll to position [100, 0]
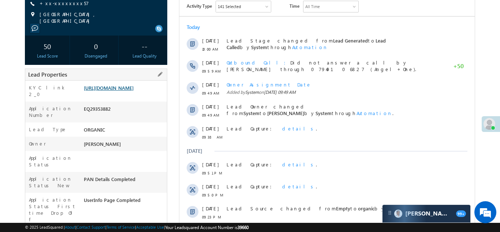
click at [123, 91] on link "[URL][DOMAIN_NAME]" at bounding box center [109, 88] width 50 height 6
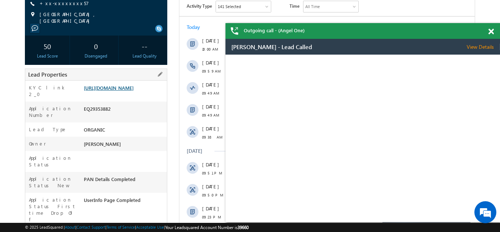
scroll to position [0, 0]
click at [128, 85] on link "https://angelbroking1-pk3em7sa.customui-test.leadsquared.com?leadId=82a3345c-ef…" at bounding box center [109, 88] width 50 height 6
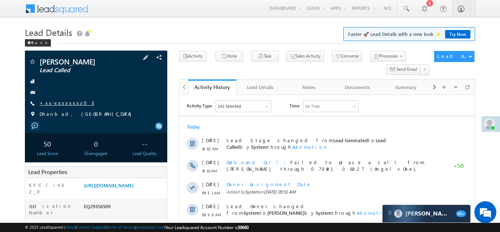
click at [55, 104] on link "+xx-xxxxxxxx03" at bounding box center [67, 103] width 55 height 6
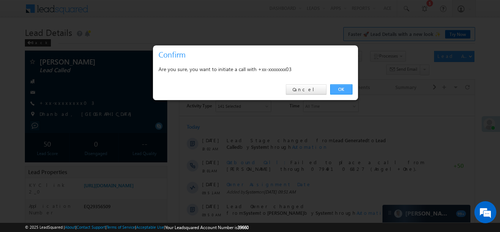
click at [339, 91] on link "OK" at bounding box center [341, 89] width 22 height 10
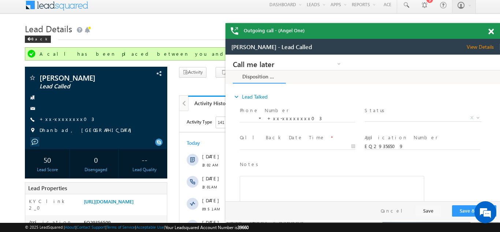
click at [491, 29] on span at bounding box center [490, 32] width 5 height 6
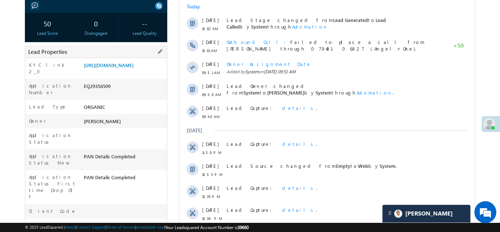
scroll to position [141, 0]
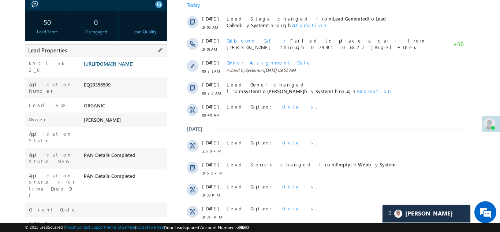
click at [113, 67] on link "https://angelbroking1-pk3em7sa.customui-test.leadsquared.com?leadId=f4abb20e-fd…" at bounding box center [109, 63] width 50 height 6
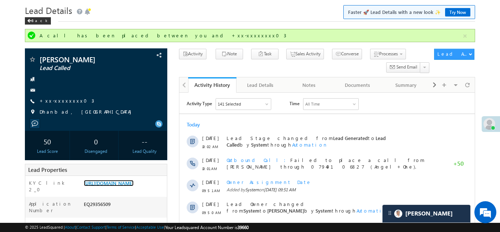
scroll to position [0, 0]
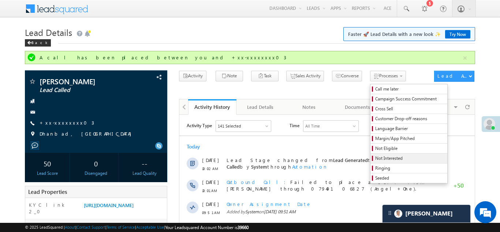
click at [375, 157] on span "Not Interested" at bounding box center [410, 158] width 70 height 7
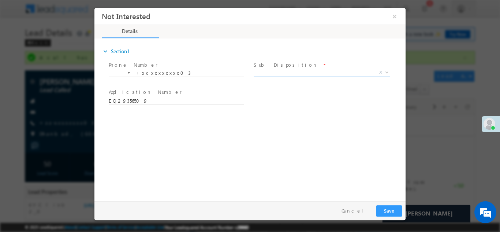
click at [292, 69] on span "X" at bounding box center [322, 71] width 137 height 7
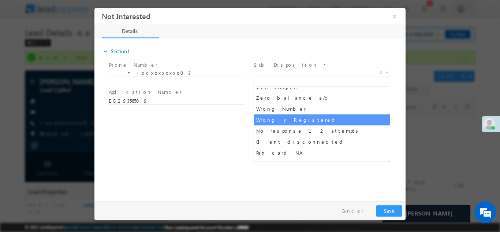
scroll to position [52, 0]
select select "Wrongly Registered"
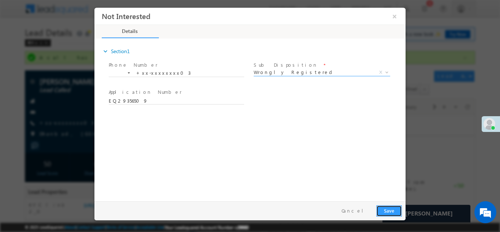
click at [384, 209] on button "Save" at bounding box center [389, 210] width 26 height 11
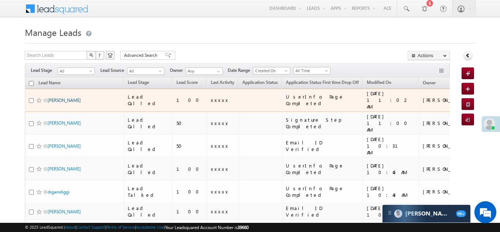
click at [62, 97] on link "[PERSON_NAME]" at bounding box center [64, 99] width 33 height 5
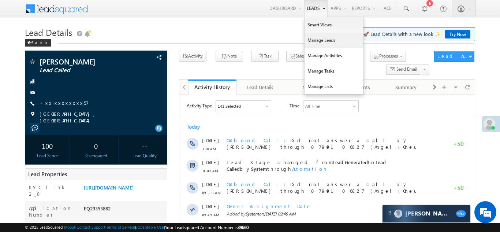
click at [321, 39] on link "Manage Leads" at bounding box center [334, 40] width 59 height 15
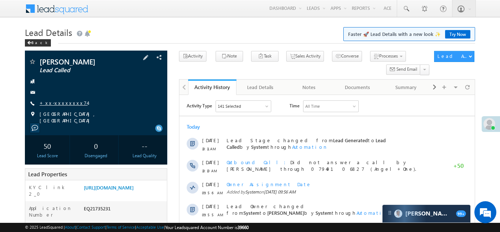
click at [56, 104] on link "+xx-xxxxxxxx74" at bounding box center [64, 103] width 48 height 6
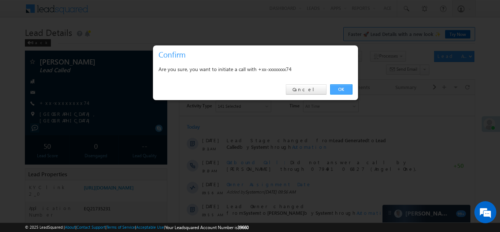
click at [340, 90] on link "OK" at bounding box center [341, 89] width 22 height 10
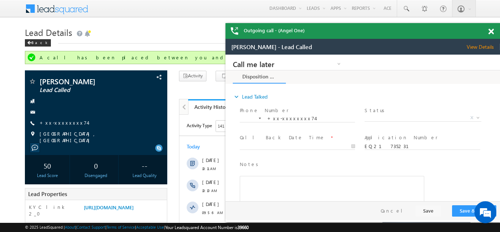
click at [490, 33] on span at bounding box center [490, 32] width 5 height 6
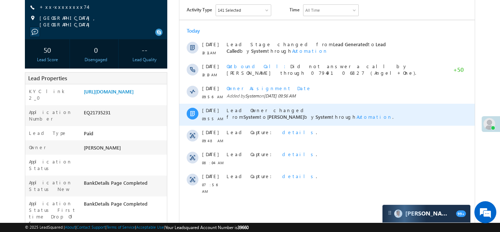
scroll to position [123, 0]
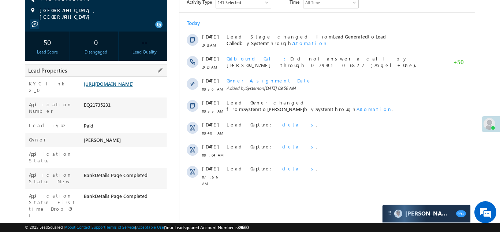
click at [116, 87] on link "https://angelbroking1-pk3em7sa.customui-test.leadsquared.com?leadId=fcafa8c6-1d…" at bounding box center [109, 84] width 50 height 6
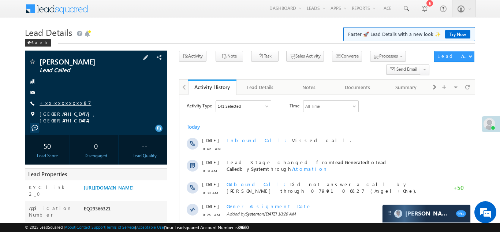
click at [64, 102] on link "+xx-xxxxxxxx87" at bounding box center [66, 103] width 52 height 6
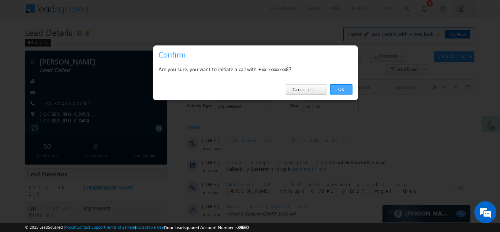
click at [340, 89] on link "OK" at bounding box center [341, 89] width 22 height 10
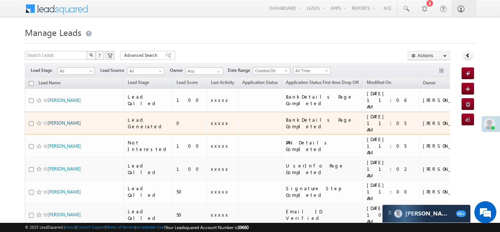
click at [61, 120] on link "[PERSON_NAME]" at bounding box center [64, 122] width 33 height 5
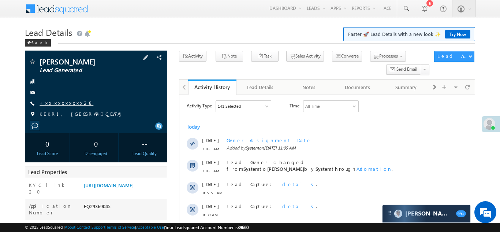
click at [60, 104] on link "+xx-xxxxxxxx28" at bounding box center [67, 103] width 54 height 6
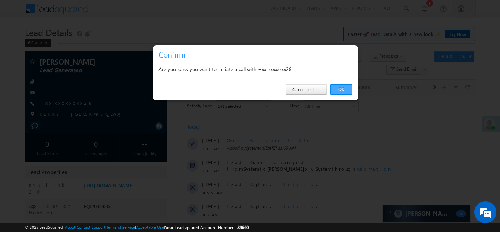
click at [341, 89] on link "OK" at bounding box center [341, 89] width 22 height 10
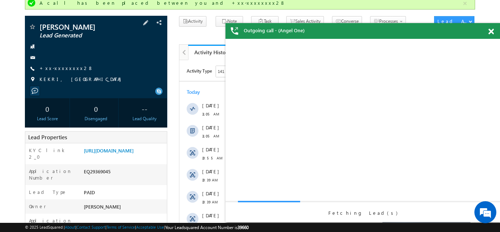
scroll to position [113, 0]
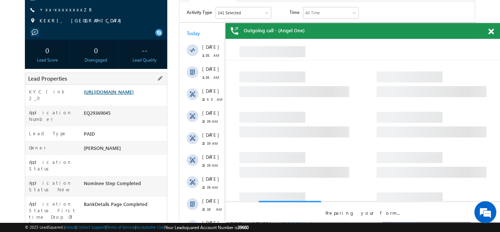
click at [122, 95] on link "[URL][DOMAIN_NAME]" at bounding box center [109, 92] width 50 height 6
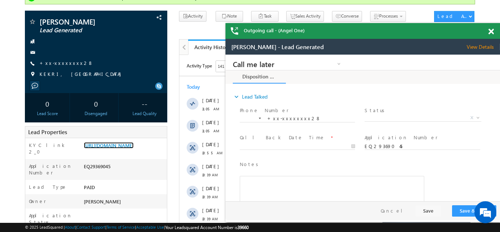
scroll to position [0, 0]
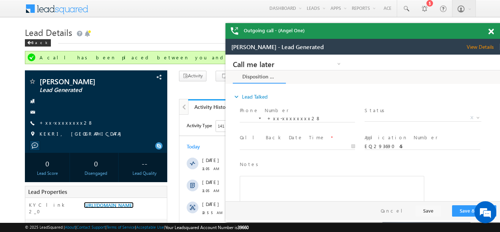
click at [490, 31] on span at bounding box center [490, 32] width 5 height 6
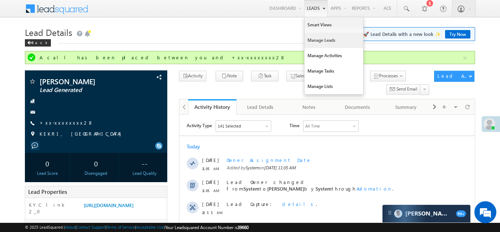
click at [315, 40] on link "Manage Leads" at bounding box center [334, 40] width 59 height 15
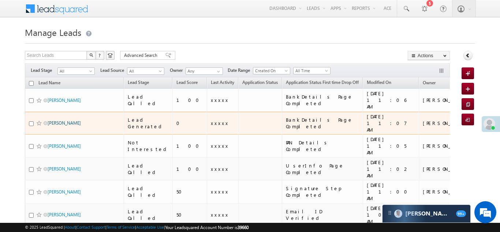
click at [60, 120] on link "[PERSON_NAME]" at bounding box center [64, 122] width 33 height 5
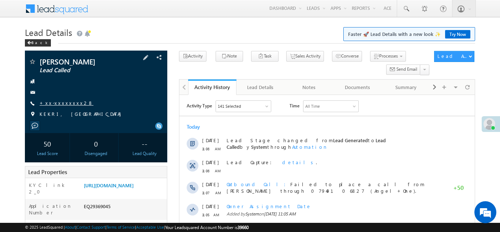
click at [65, 102] on link "+xx-xxxxxxxx28" at bounding box center [67, 103] width 54 height 6
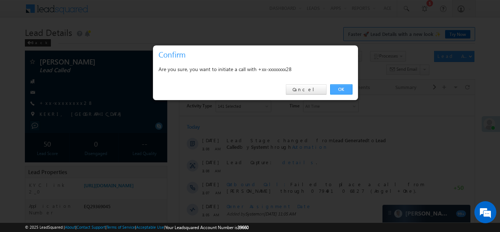
click at [343, 89] on link "OK" at bounding box center [341, 89] width 22 height 10
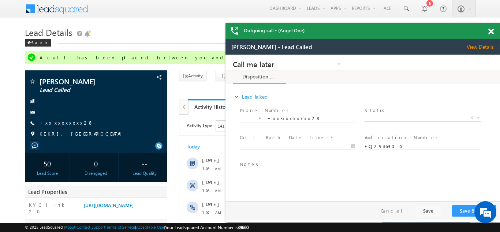
click at [491, 31] on span at bounding box center [490, 32] width 5 height 6
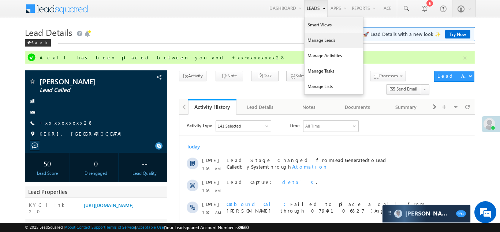
click at [319, 41] on link "Manage Leads" at bounding box center [334, 40] width 59 height 15
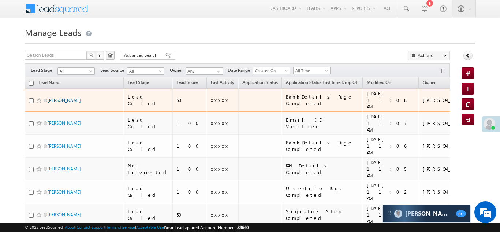
click at [56, 97] on link "Sumendra Kanjar" at bounding box center [64, 99] width 33 height 5
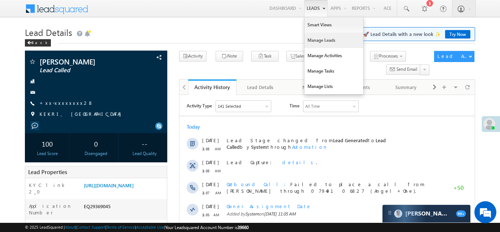
click at [319, 40] on link "Manage Leads" at bounding box center [334, 40] width 59 height 15
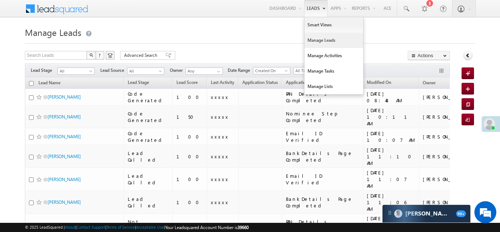
click at [310, 41] on link "Manage Leads" at bounding box center [334, 40] width 59 height 15
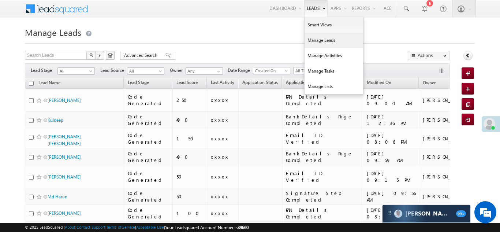
click at [315, 42] on link "Manage Leads" at bounding box center [334, 40] width 59 height 15
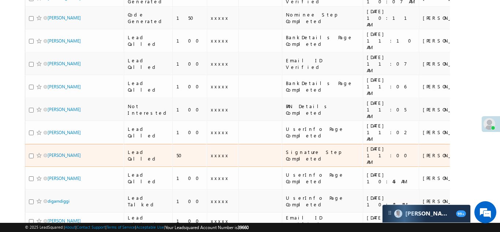
scroll to position [249, 0]
click at [62, 152] on link "[PERSON_NAME]" at bounding box center [64, 154] width 33 height 5
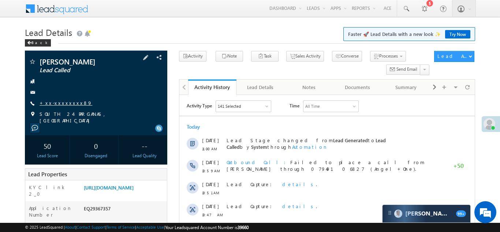
click at [56, 102] on link "+xx-xxxxxxxx89" at bounding box center [66, 103] width 53 height 6
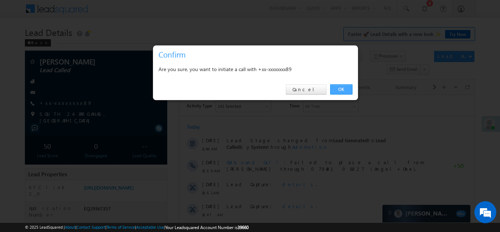
click at [338, 88] on link "OK" at bounding box center [341, 89] width 22 height 10
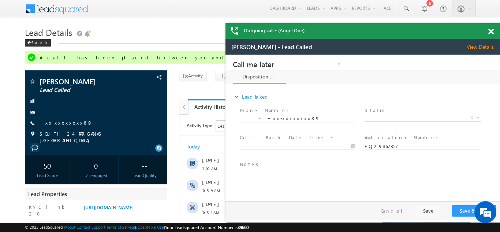
click at [491, 31] on span at bounding box center [490, 32] width 5 height 6
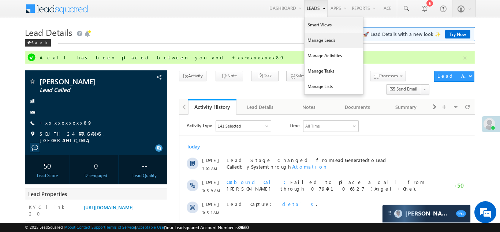
click at [316, 40] on link "Manage Leads" at bounding box center [334, 40] width 59 height 15
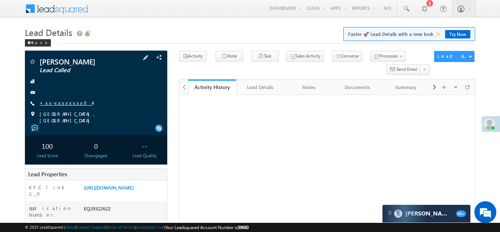
click at [60, 103] on link "+xx-xxxxxxxx04" at bounding box center [66, 103] width 53 height 6
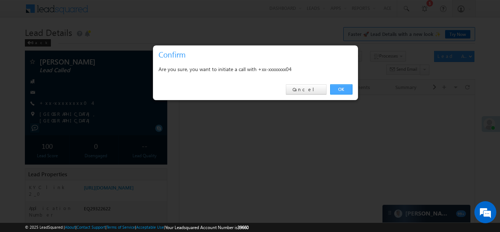
click at [344, 89] on link "OK" at bounding box center [341, 89] width 22 height 10
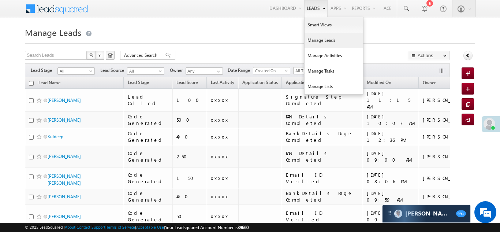
click at [314, 45] on link "Manage Leads" at bounding box center [334, 40] width 59 height 15
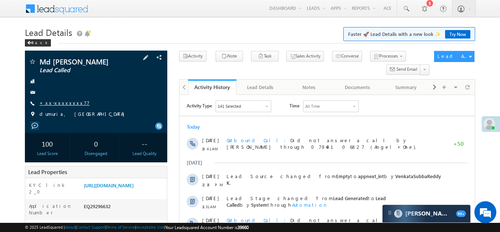
click at [57, 105] on link "+xx-xxxxxxxx77" at bounding box center [65, 103] width 50 height 6
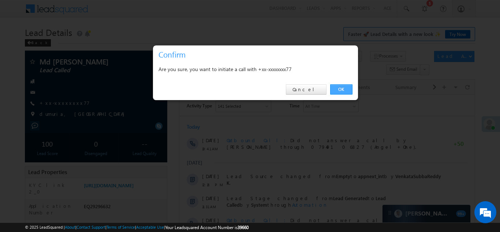
click at [340, 89] on link "OK" at bounding box center [341, 89] width 22 height 10
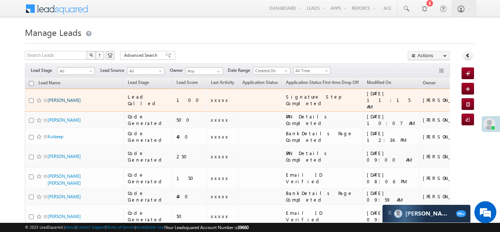
drag, startPoint x: 52, startPoint y: 93, endPoint x: 53, endPoint y: 96, distance: 4.1
click at [52, 93] on td "[PERSON_NAME]" at bounding box center [74, 100] width 99 height 23
click at [54, 97] on link "[PERSON_NAME]" at bounding box center [64, 99] width 33 height 5
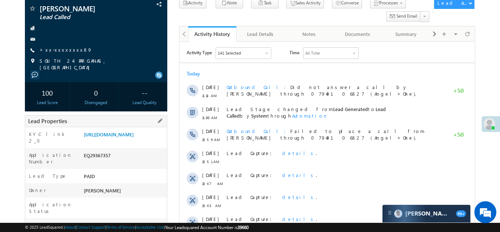
scroll to position [84, 0]
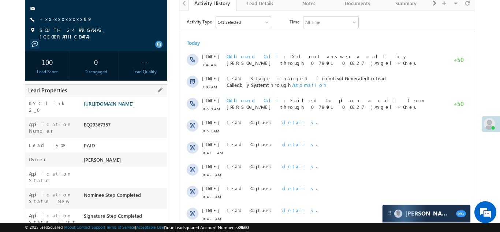
click at [128, 106] on link "https://angelbroking1-pk3em7sa.customui-test.leadsquared.com?leadId=fbcf7201-af…" at bounding box center [109, 103] width 50 height 6
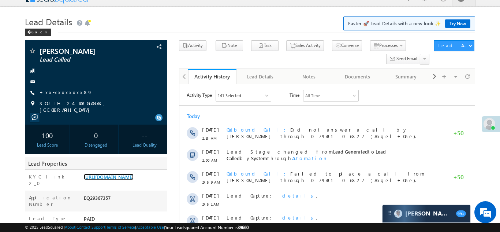
scroll to position [0, 0]
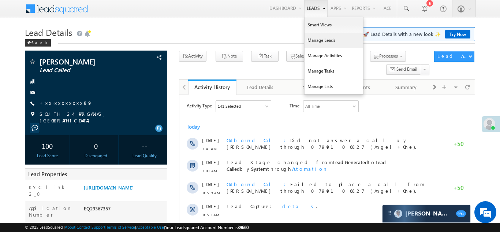
click at [310, 39] on link "Manage Leads" at bounding box center [334, 40] width 59 height 15
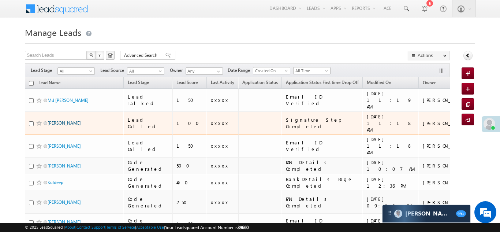
click at [55, 120] on link "[PERSON_NAME]" at bounding box center [64, 122] width 33 height 5
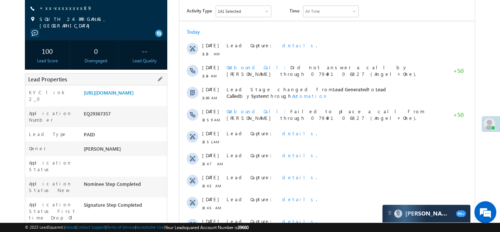
scroll to position [104, 0]
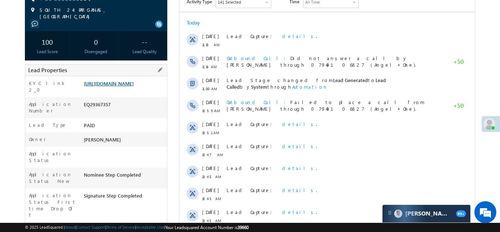
click at [121, 86] on link "[URL][DOMAIN_NAME]" at bounding box center [109, 83] width 50 height 6
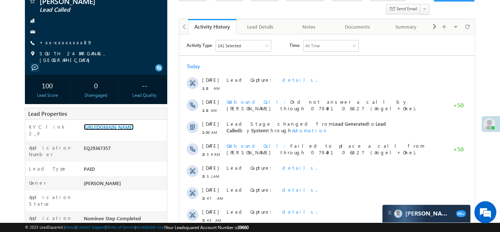
scroll to position [0, 0]
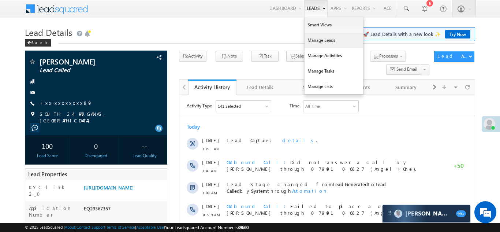
click at [312, 41] on link "Manage Leads" at bounding box center [334, 40] width 59 height 15
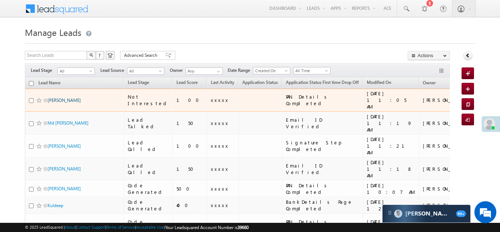
click at [51, 98] on link "Arun Kumar" at bounding box center [64, 99] width 33 height 5
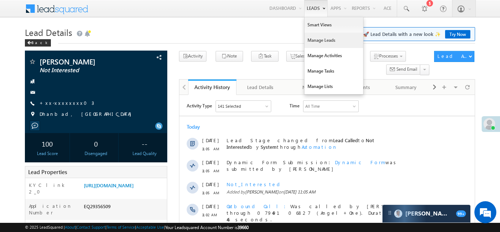
click at [318, 40] on link "Manage Leads" at bounding box center [334, 40] width 59 height 15
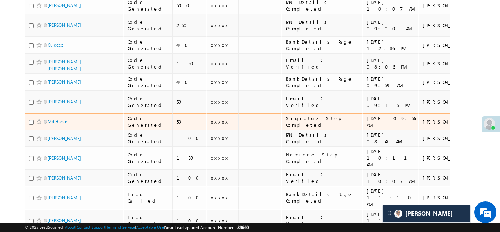
scroll to position [184, 0]
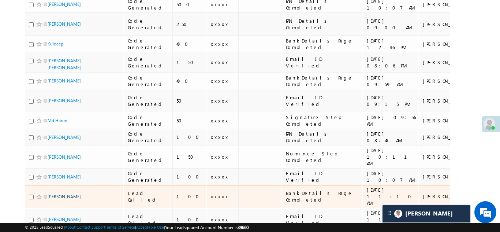
click at [56, 194] on link "[PERSON_NAME]" at bounding box center [64, 196] width 33 height 5
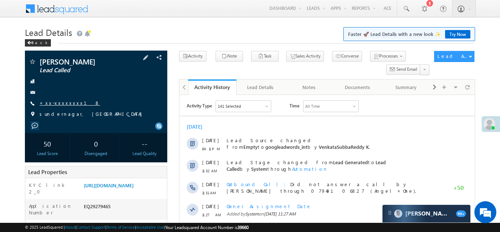
click at [63, 105] on link "+xx-xxxxxxxx18" at bounding box center [70, 103] width 60 height 6
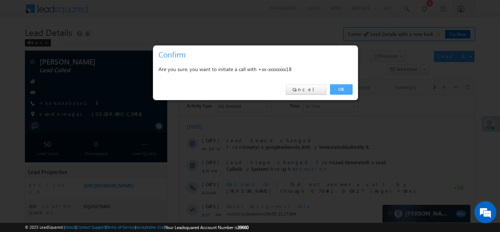
click at [337, 87] on link "OK" at bounding box center [341, 89] width 22 height 10
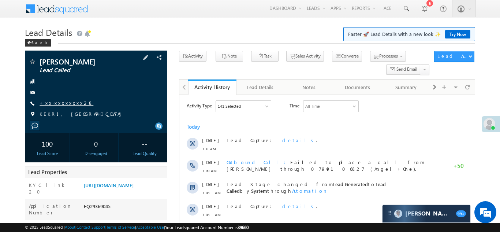
click at [60, 102] on link "+xx-xxxxxxxx28" at bounding box center [67, 103] width 54 height 6
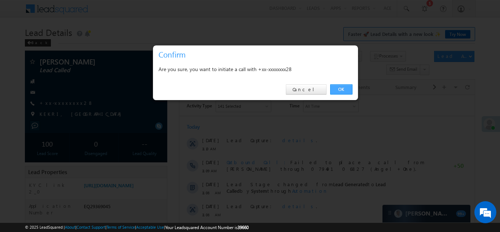
click at [335, 90] on link "OK" at bounding box center [341, 89] width 22 height 10
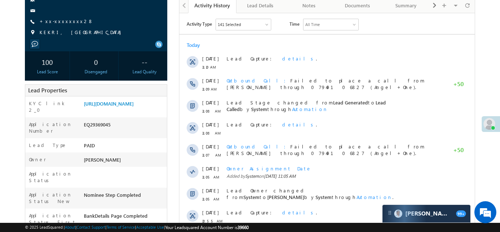
scroll to position [107, 0]
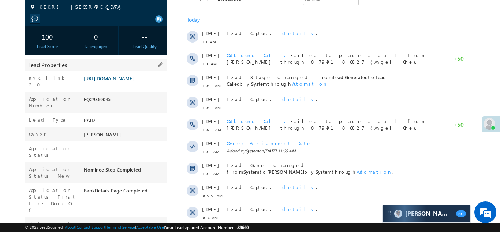
click at [116, 81] on link "https://angelbroking1-pk3em7sa.customui-test.leadsquared.com?leadId=61365dc3-4f…" at bounding box center [109, 78] width 50 height 6
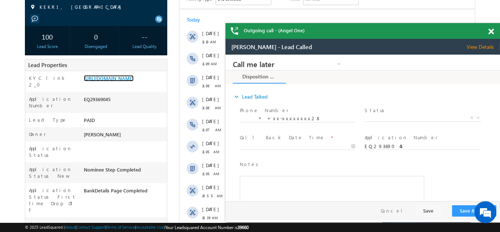
scroll to position [0, 0]
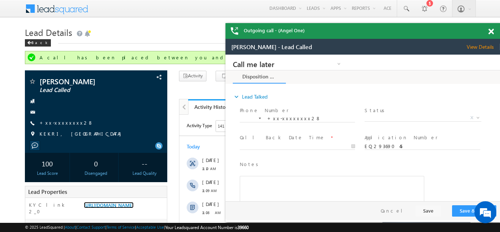
click at [491, 31] on span at bounding box center [490, 32] width 5 height 6
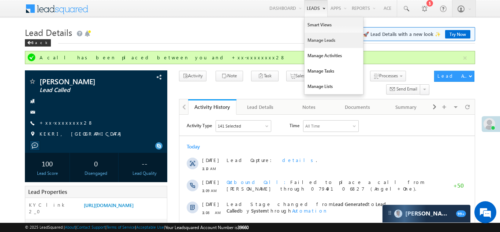
click at [314, 39] on link "Manage Leads" at bounding box center [334, 40] width 59 height 15
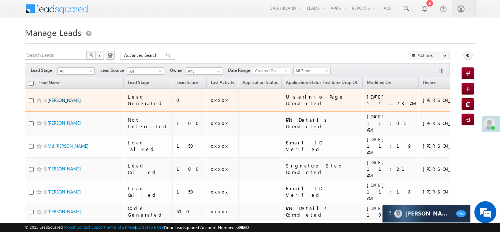
click at [52, 97] on link "[PERSON_NAME]" at bounding box center [64, 99] width 33 height 5
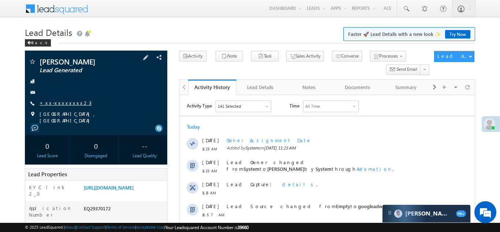
click at [62, 102] on link "+xx-xxxxxxxx23" at bounding box center [66, 103] width 52 height 6
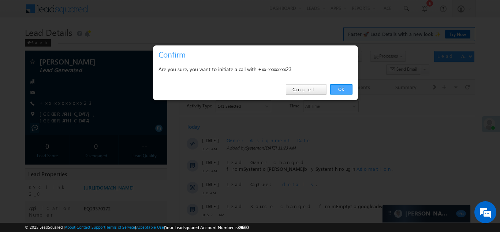
click at [341, 90] on link "OK" at bounding box center [341, 89] width 22 height 10
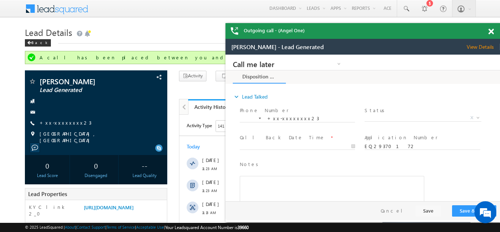
click at [491, 31] on span at bounding box center [490, 32] width 5 height 6
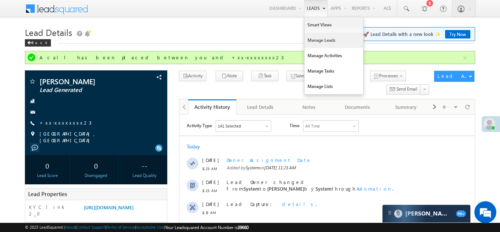
click at [322, 40] on link "Manage Leads" at bounding box center [334, 40] width 59 height 15
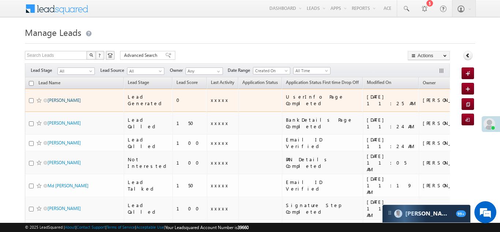
click at [56, 98] on link "[PERSON_NAME]" at bounding box center [64, 99] width 33 height 5
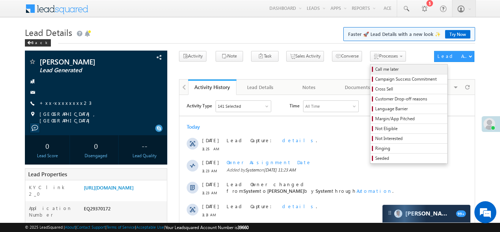
click at [375, 70] on span "Call me later" at bounding box center [410, 69] width 70 height 7
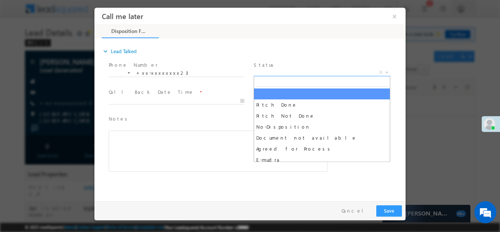
drag, startPoint x: 295, startPoint y: 70, endPoint x: 298, endPoint y: 74, distance: 5.0
click at [297, 70] on span "X" at bounding box center [322, 71] width 137 height 7
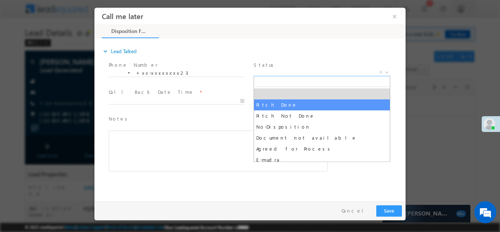
select select "Pitch Done"
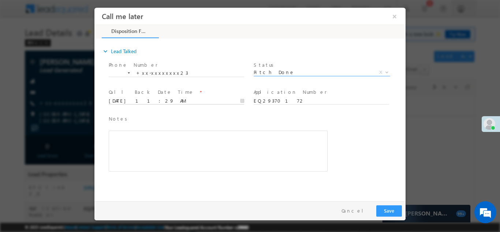
click at [169, 98] on input "[DATE] 11:29 AM" at bounding box center [176, 100] width 135 height 7
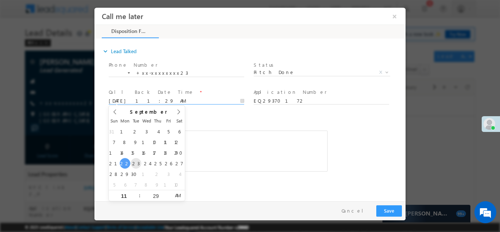
type input "[DATE] 11:29 AM"
click at [230, 139] on div "Rich Text Editor, 40788eee-0fb2-11ec-a811-0adc8a9d82c2__tab1__section1__Notes__…" at bounding box center [218, 150] width 219 height 41
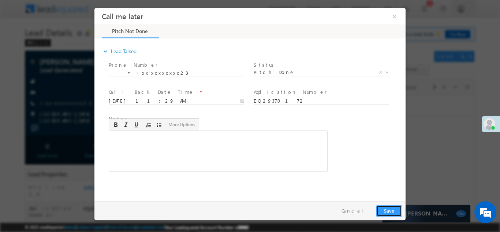
click at [386, 208] on button "Save" at bounding box center [389, 210] width 26 height 11
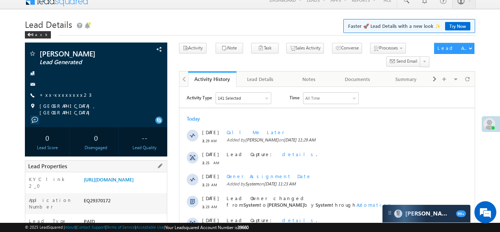
scroll to position [74, 0]
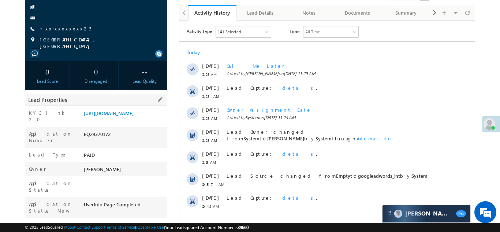
copy div "EQ29370172"
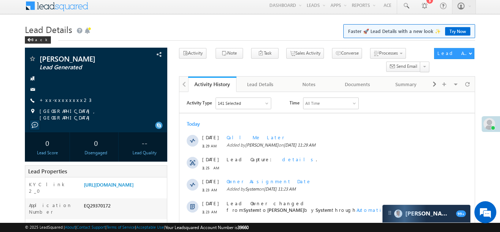
scroll to position [0, 0]
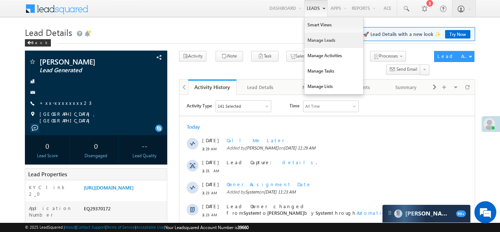
click at [318, 37] on link "Manage Leads" at bounding box center [334, 40] width 59 height 15
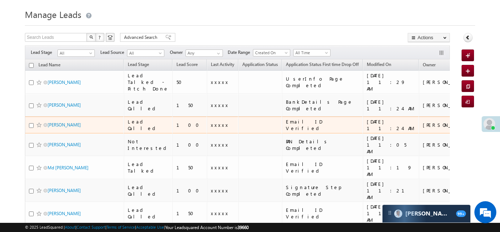
scroll to position [26, 0]
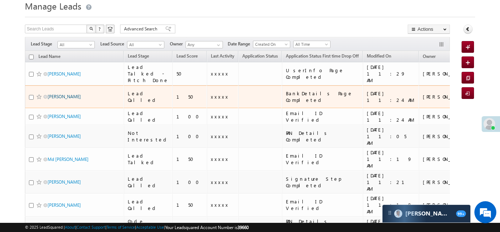
click at [59, 99] on link "[PERSON_NAME]" at bounding box center [64, 96] width 33 height 5
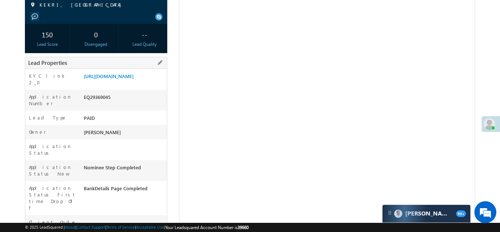
scroll to position [115, 0]
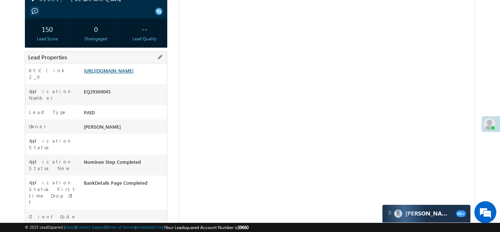
click at [131, 74] on link "https://angelbroking1-pk3em7sa.customui-test.leadsquared.com?leadId=61365dc3-4f…" at bounding box center [109, 70] width 50 height 6
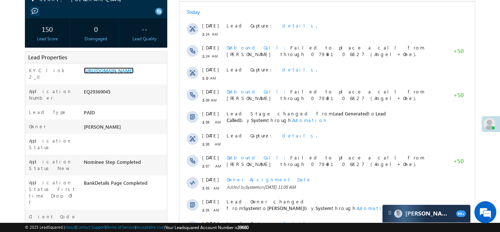
scroll to position [0, 0]
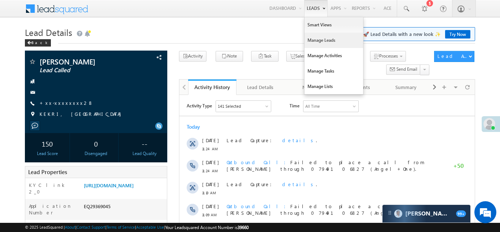
click at [314, 41] on link "Manage Leads" at bounding box center [334, 40] width 59 height 15
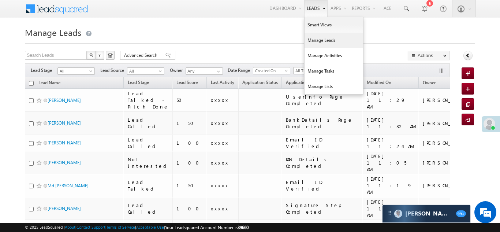
click at [313, 37] on link "Manage Leads" at bounding box center [334, 40] width 59 height 15
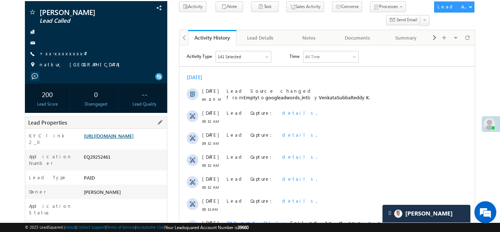
click at [128, 135] on link "https://angelbroking1-pk3em7sa.customui-test.leadsquared.com?leadId=2ad8f45e-39…" at bounding box center [109, 136] width 50 height 6
